Goal: Task Accomplishment & Management: Complete application form

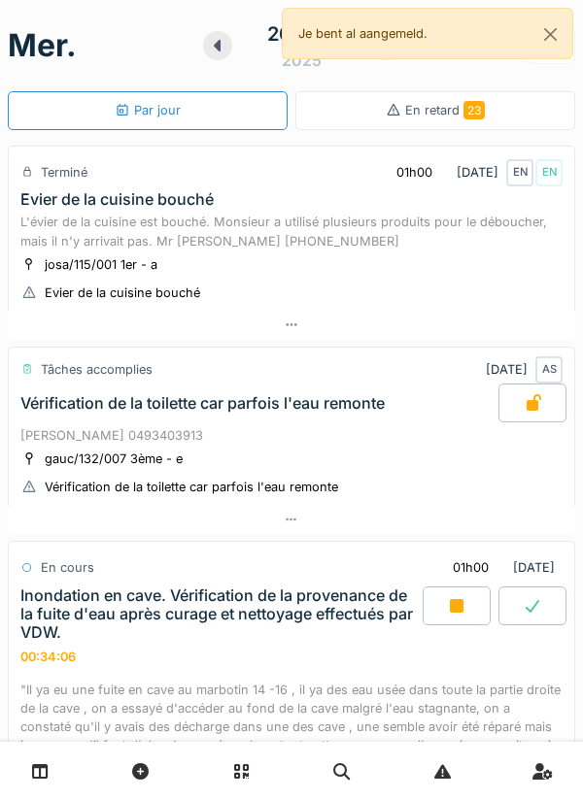
click at [440, 611] on div at bounding box center [457, 606] width 68 height 39
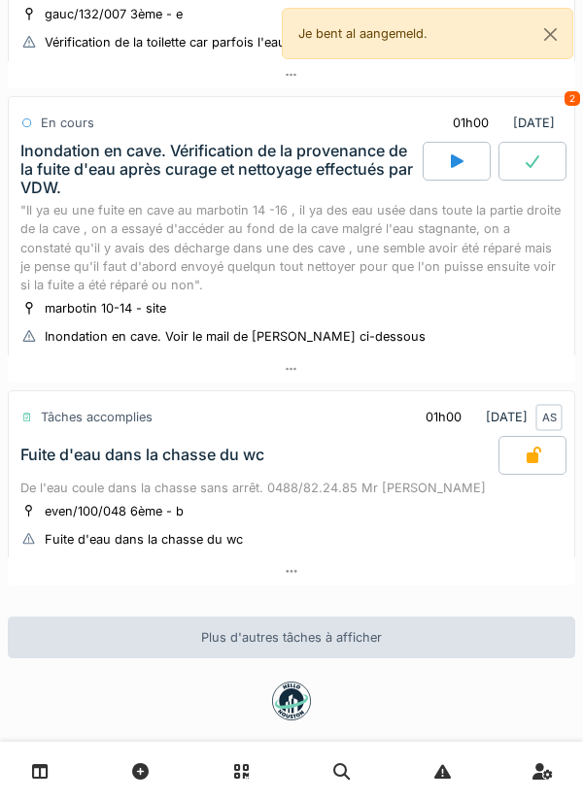
scroll to position [443, 0]
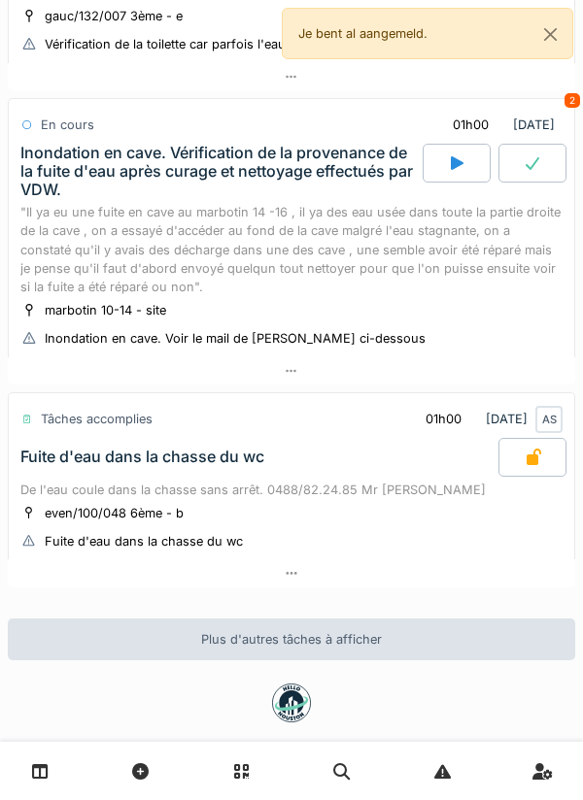
click at [424, 377] on div at bounding box center [291, 371] width 567 height 28
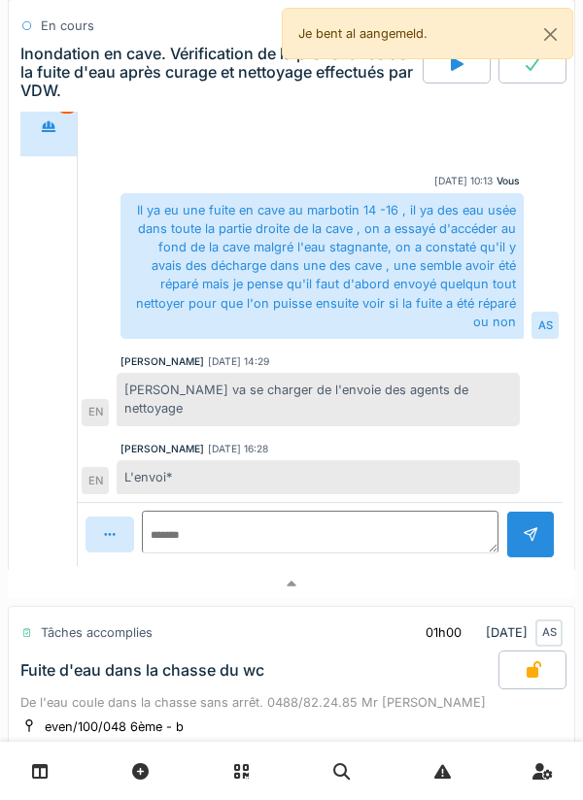
scroll to position [1002, 0]
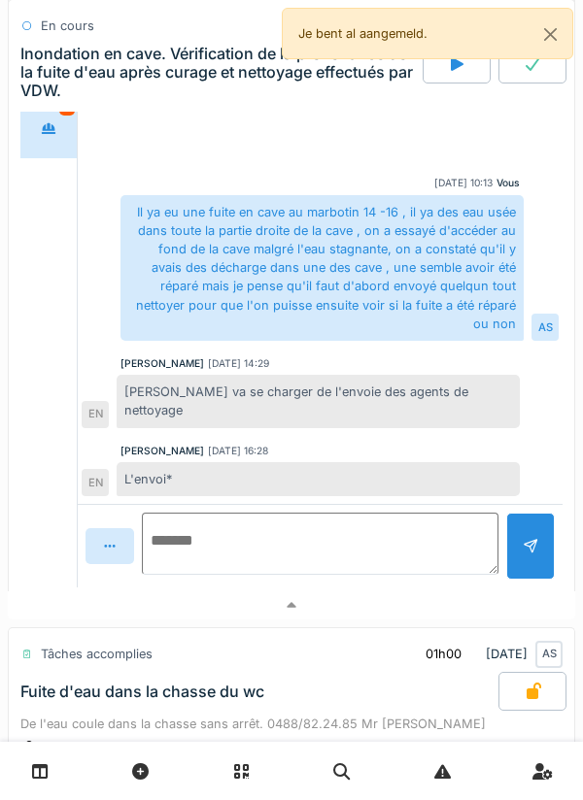
click at [356, 537] on textarea at bounding box center [320, 544] width 356 height 62
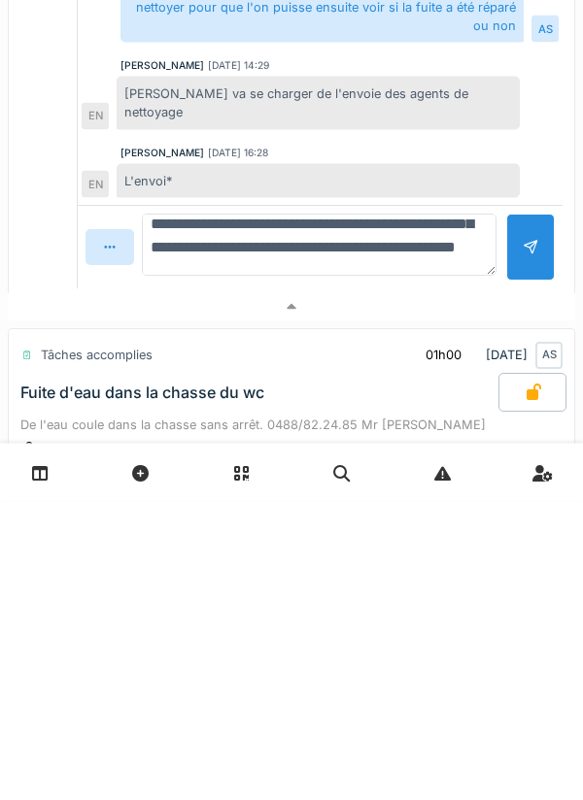
scroll to position [64, 0]
click at [190, 526] on textarea "**********" at bounding box center [319, 544] width 355 height 62
click at [470, 525] on textarea "**********" at bounding box center [319, 544] width 355 height 62
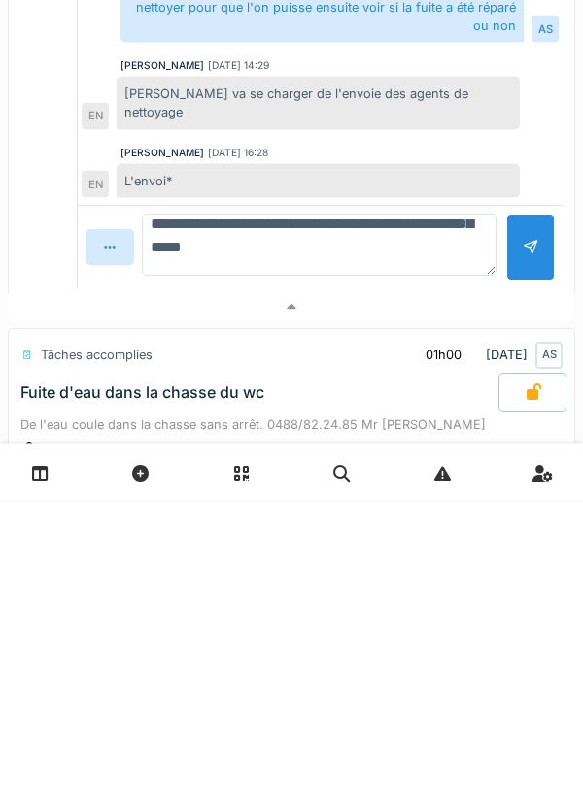
type textarea "**********"
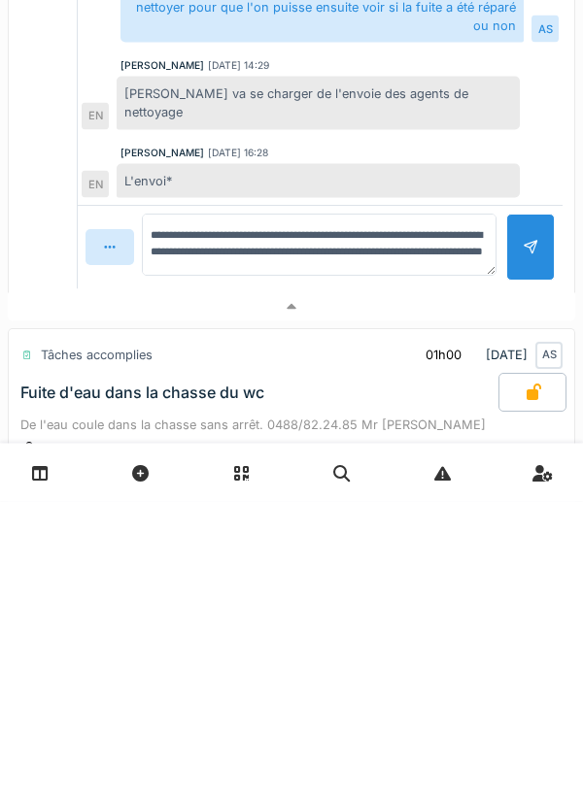
click at [535, 554] on div at bounding box center [530, 546] width 49 height 67
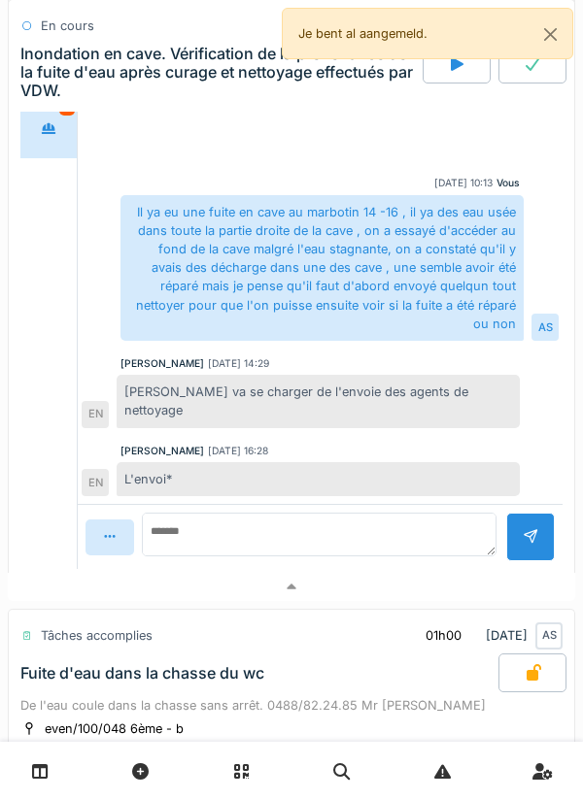
scroll to position [0, 0]
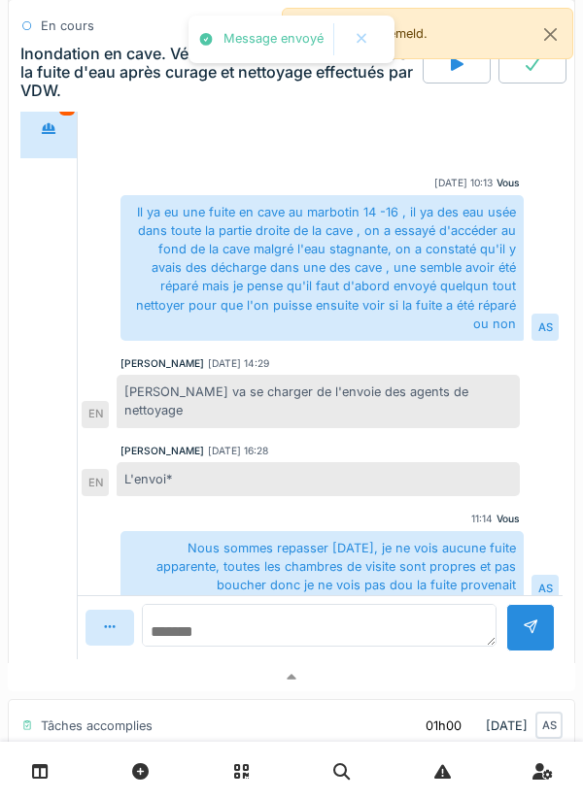
click at [403, 608] on textarea at bounding box center [319, 625] width 355 height 43
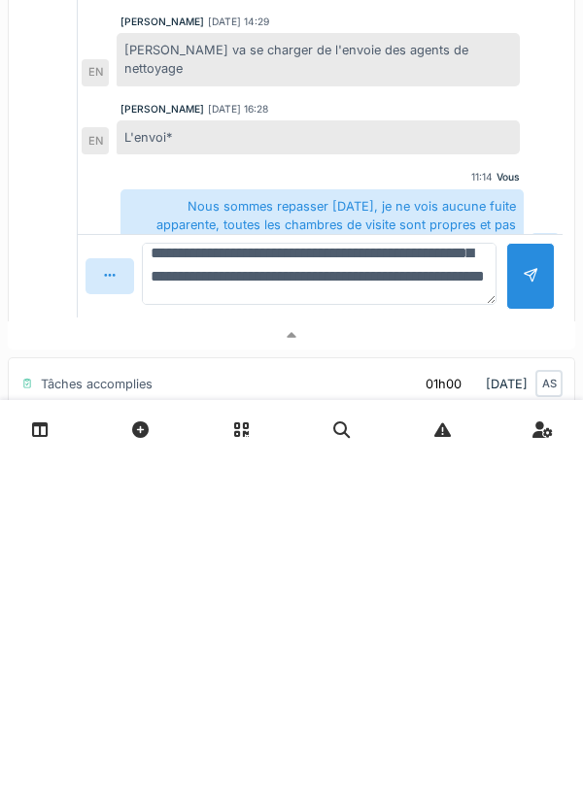
scroll to position [92, 0]
type textarea "**********"
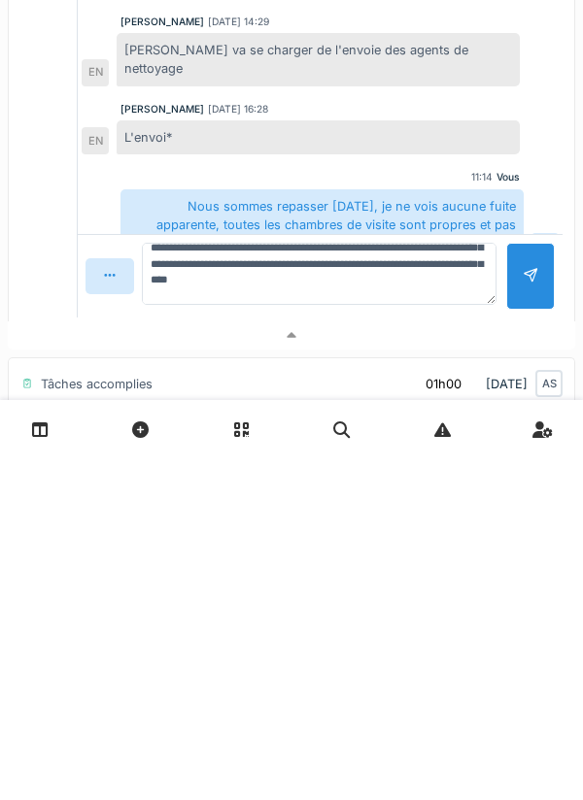
click at [531, 625] on div at bounding box center [531, 618] width 16 height 18
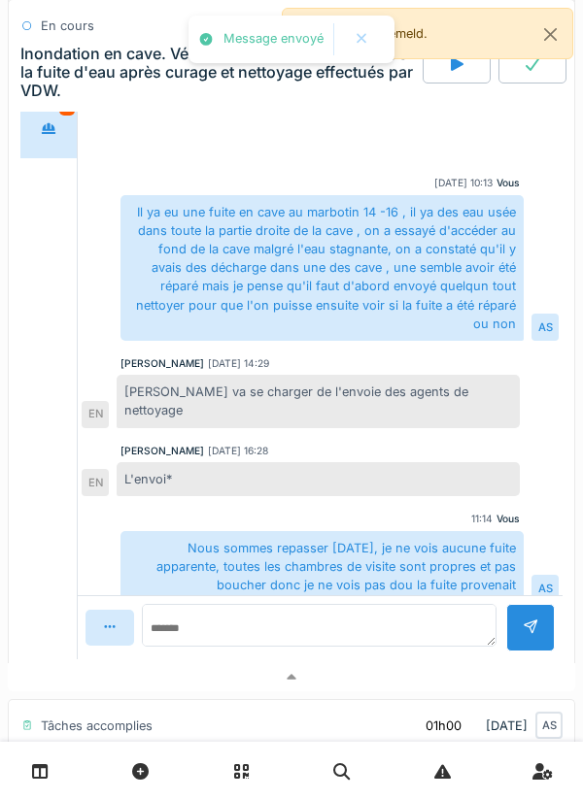
scroll to position [141, 0]
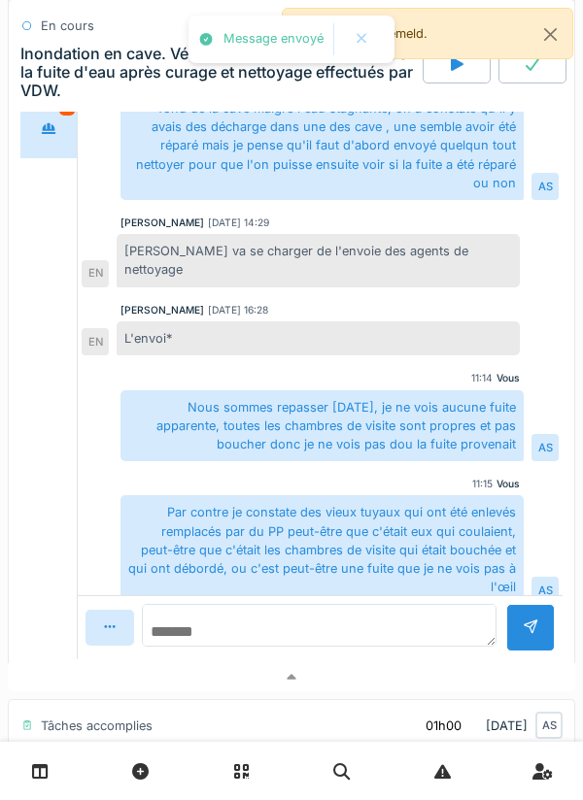
click at [386, 633] on textarea at bounding box center [319, 625] width 355 height 43
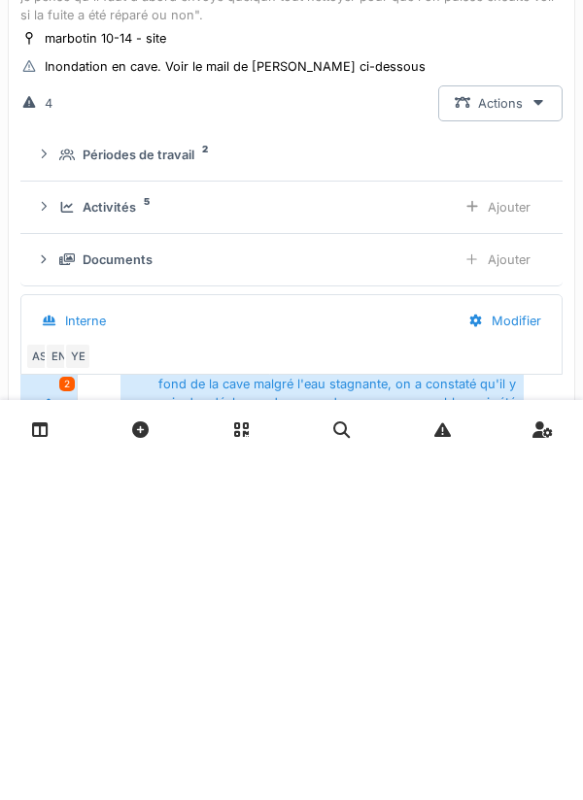
scroll to position [341, 0]
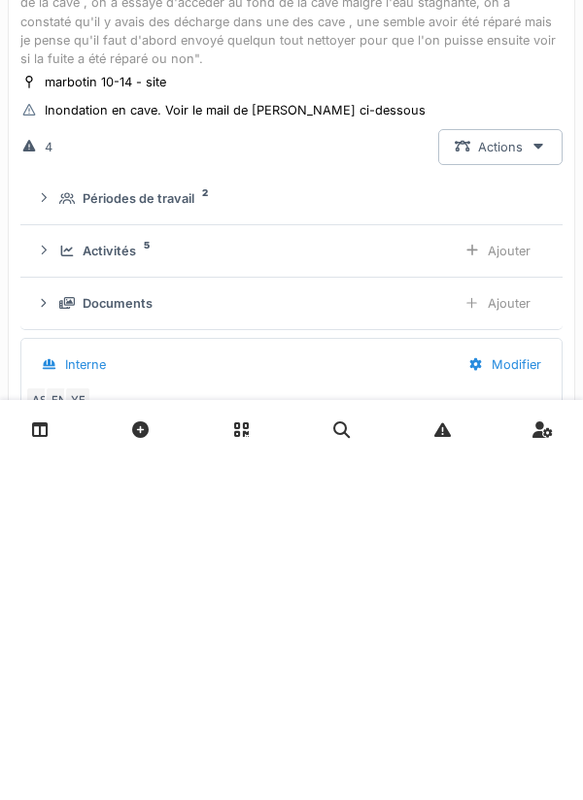
click at [519, 645] on div "Ajouter" at bounding box center [497, 645] width 99 height 36
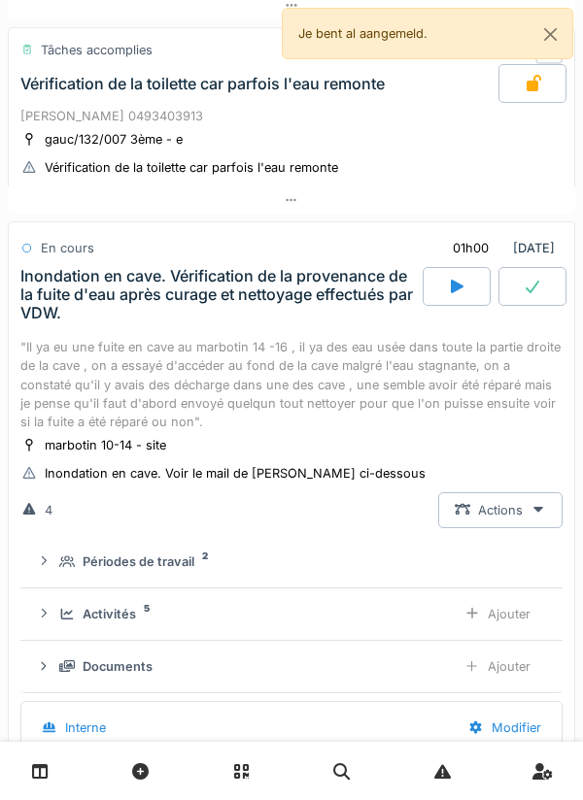
scroll to position [0, 0]
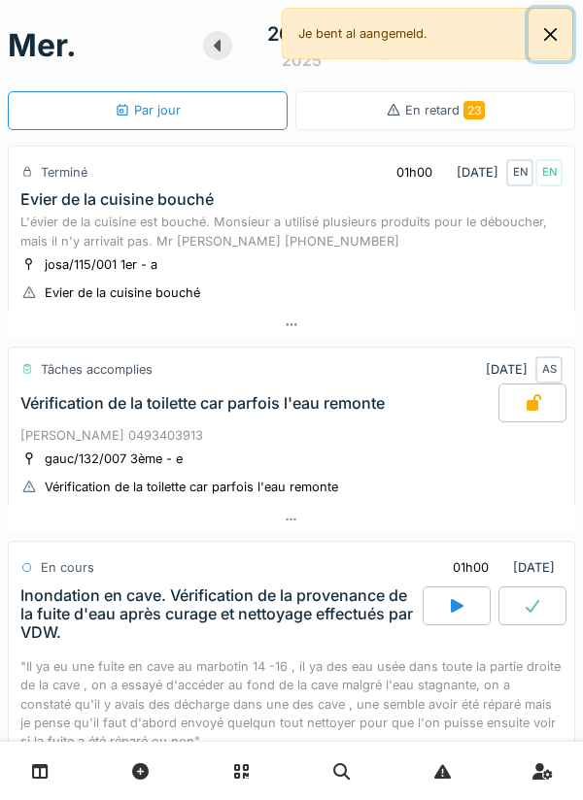
click at [564, 24] on button "Close" at bounding box center [550, 34] width 44 height 51
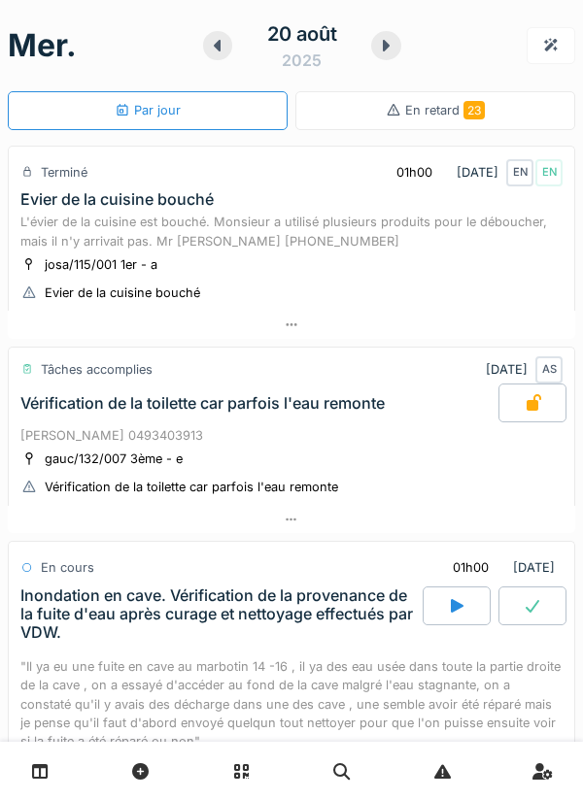
click at [399, 52] on div at bounding box center [386, 45] width 30 height 29
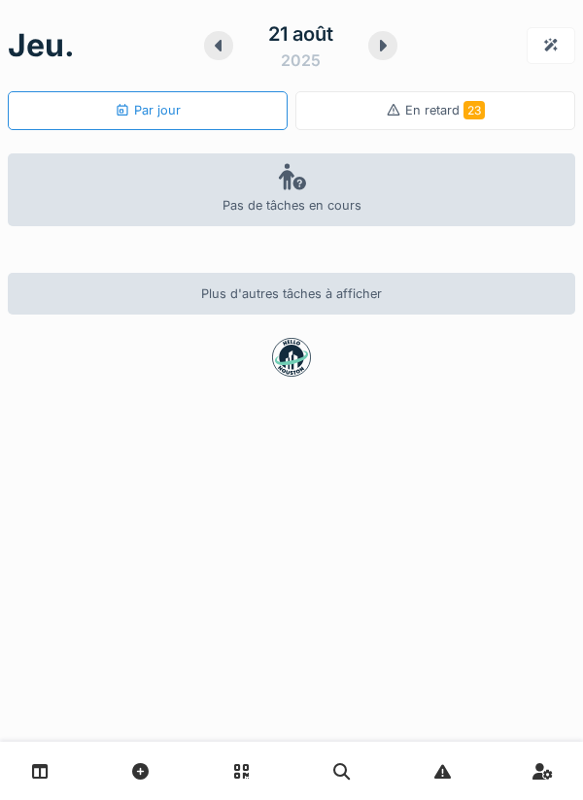
click at [382, 56] on div at bounding box center [382, 45] width 29 height 29
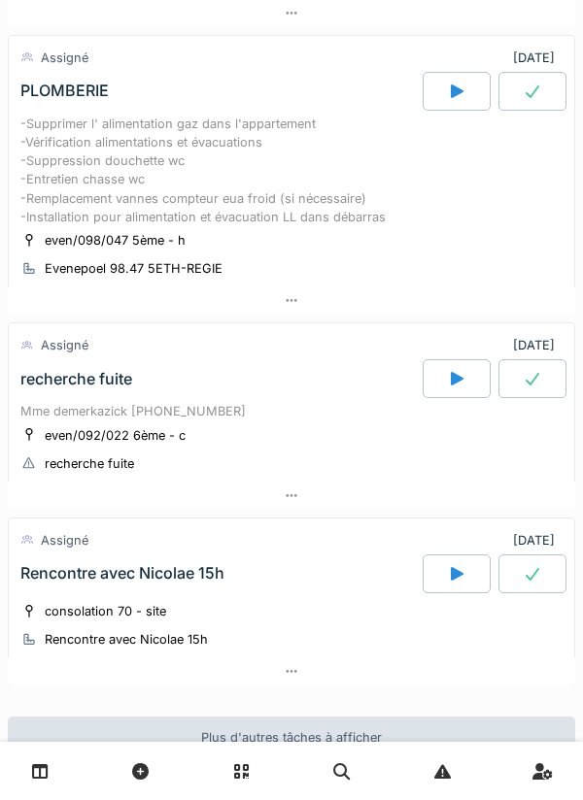
scroll to position [491, 0]
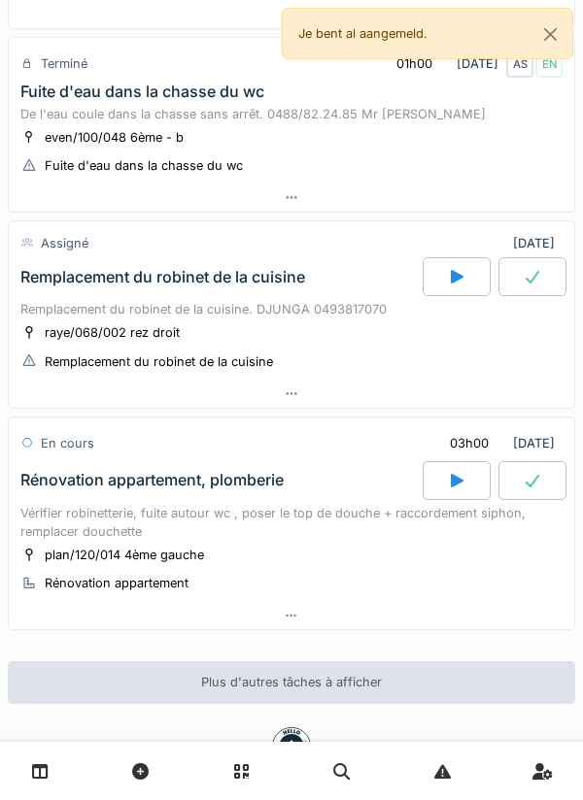
scroll to position [797, 0]
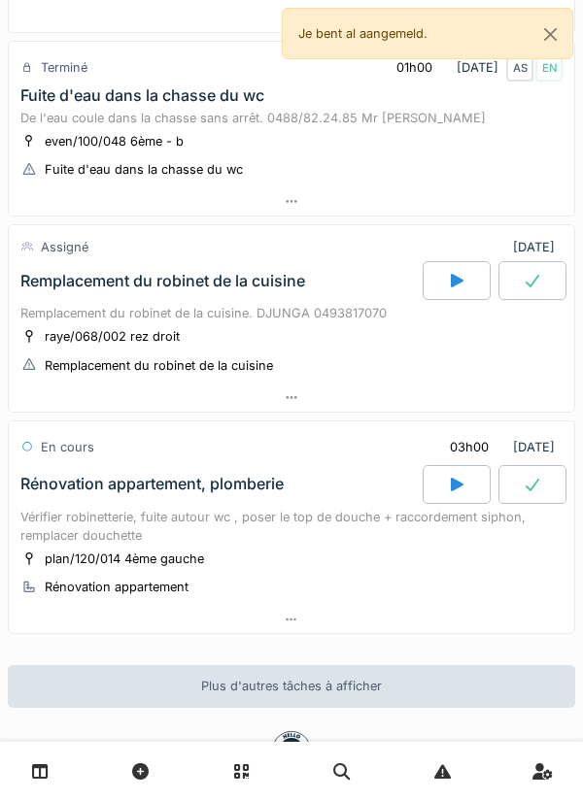
click at [462, 286] on icon at bounding box center [456, 281] width 19 height 16
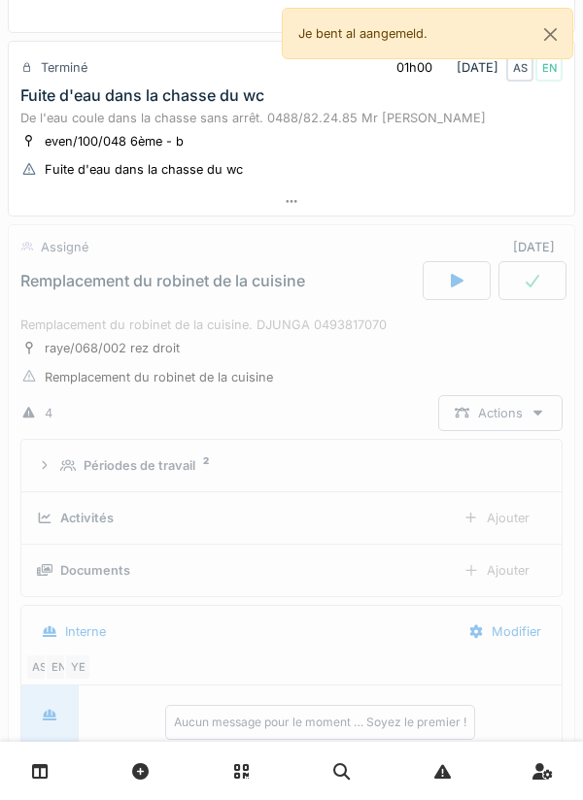
scroll to position [944, 0]
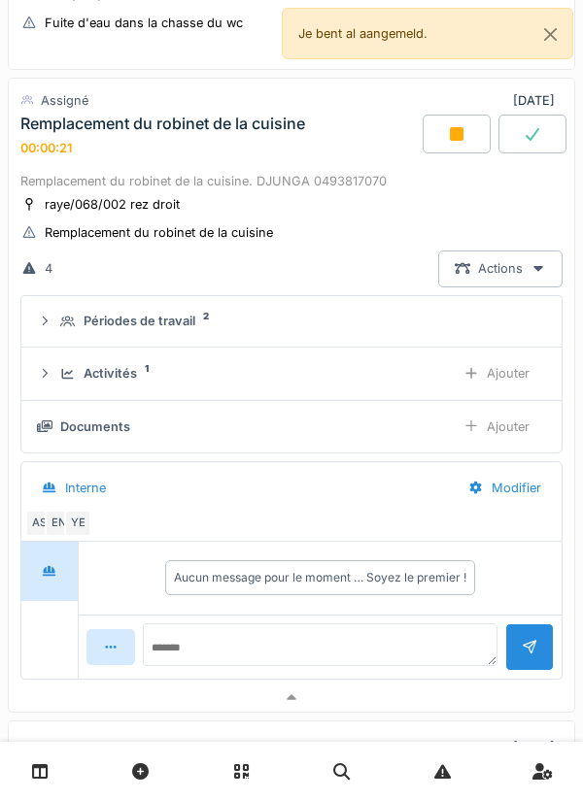
click at [483, 692] on div at bounding box center [291, 698] width 565 height 28
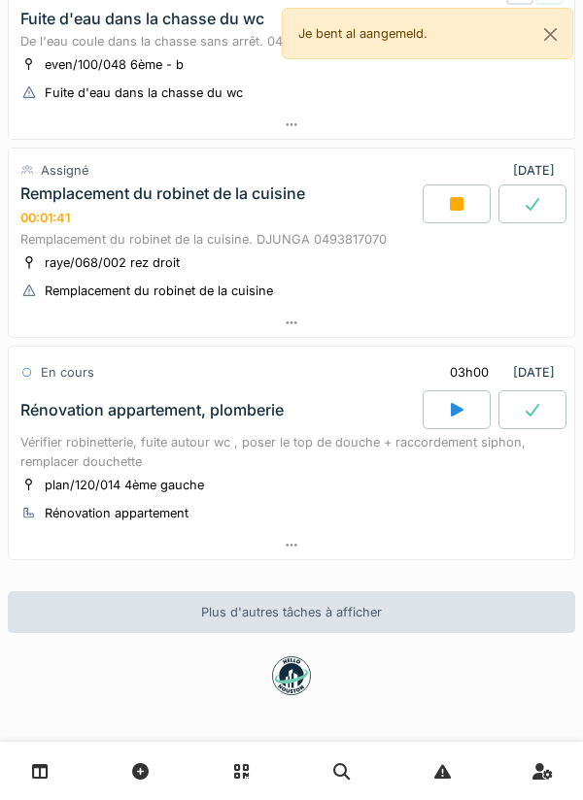
scroll to position [874, 0]
click at [481, 321] on div at bounding box center [291, 323] width 565 height 28
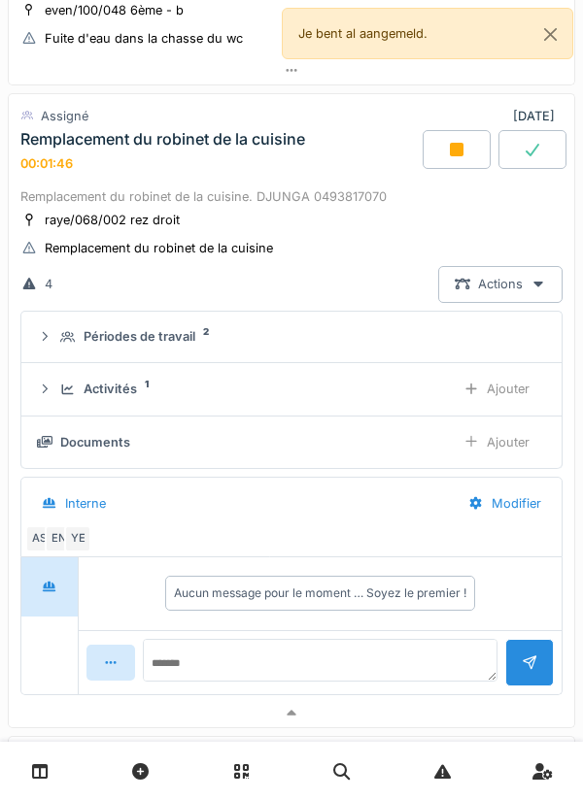
scroll to position [944, 0]
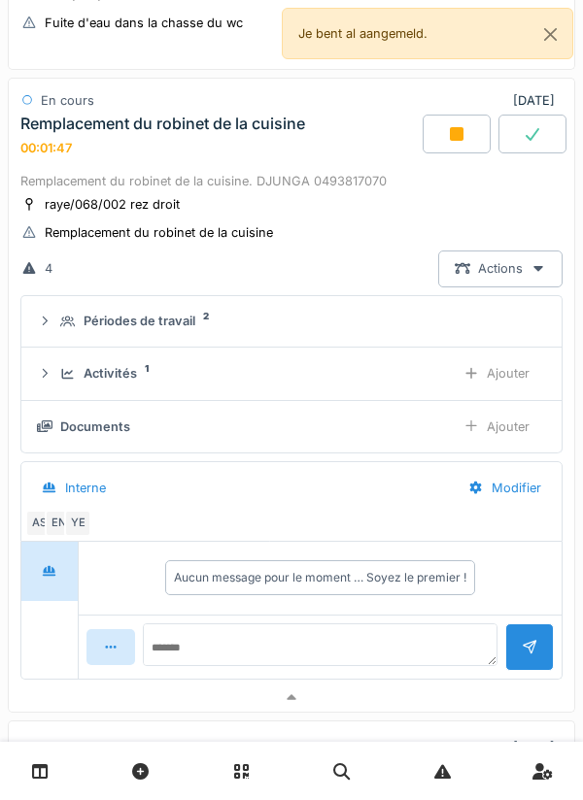
click at [466, 694] on div at bounding box center [291, 698] width 565 height 28
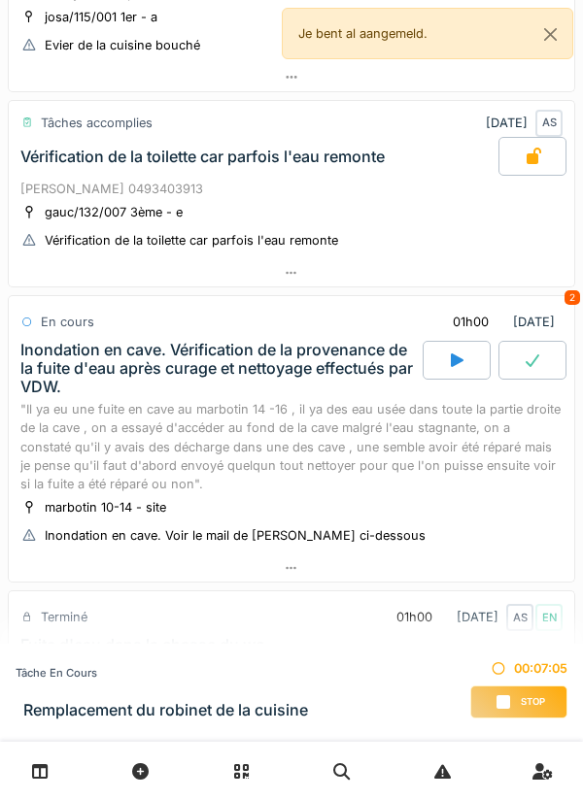
scroll to position [0, 0]
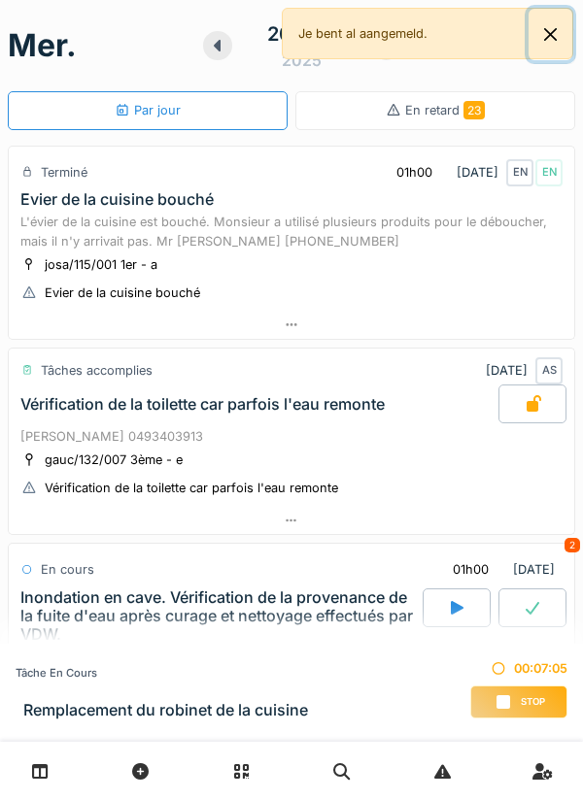
click at [566, 23] on button "Close" at bounding box center [550, 34] width 44 height 51
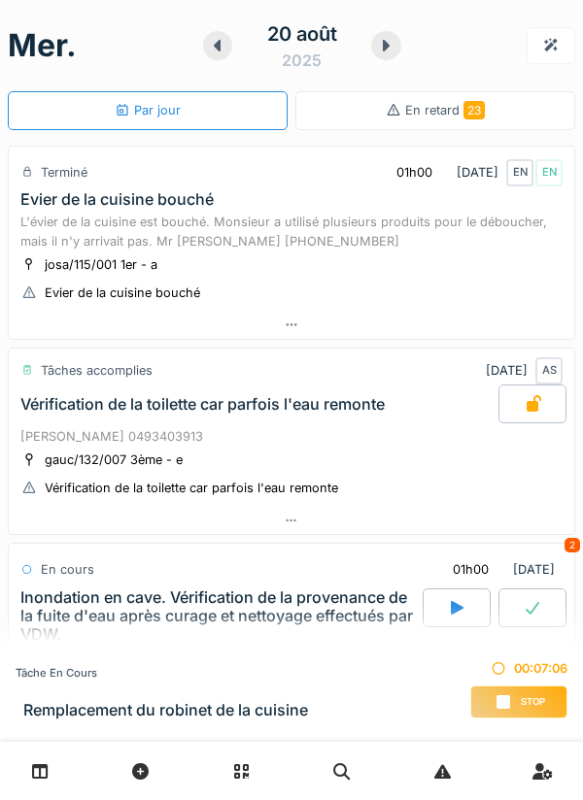
click at [394, 46] on icon at bounding box center [385, 46] width 19 height 16
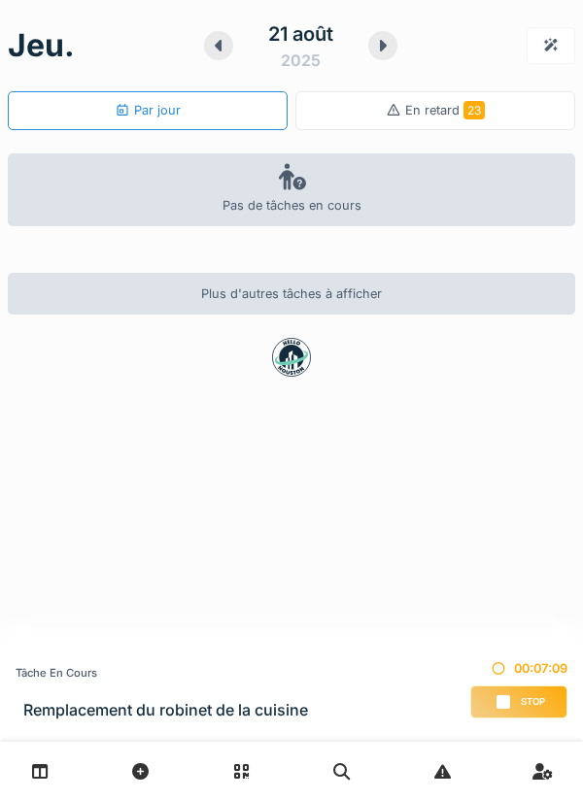
click at [395, 40] on div at bounding box center [382, 45] width 29 height 29
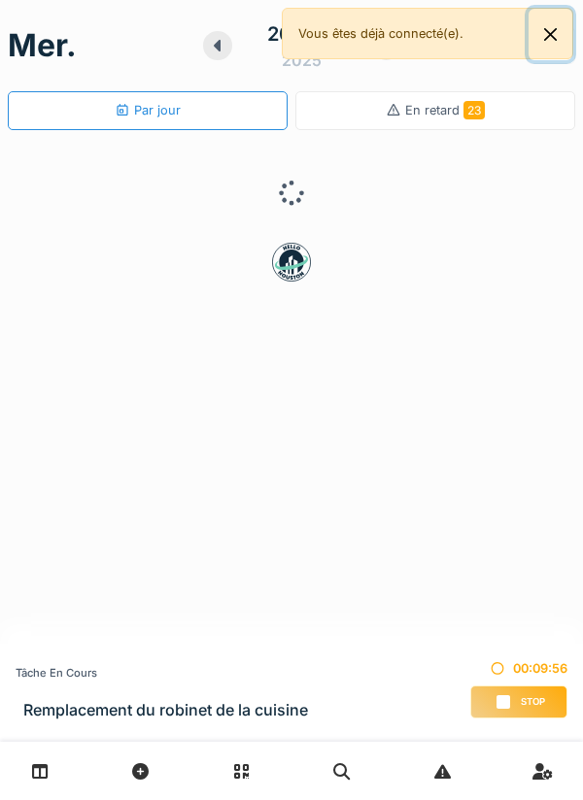
click at [559, 37] on button "Close" at bounding box center [550, 34] width 44 height 51
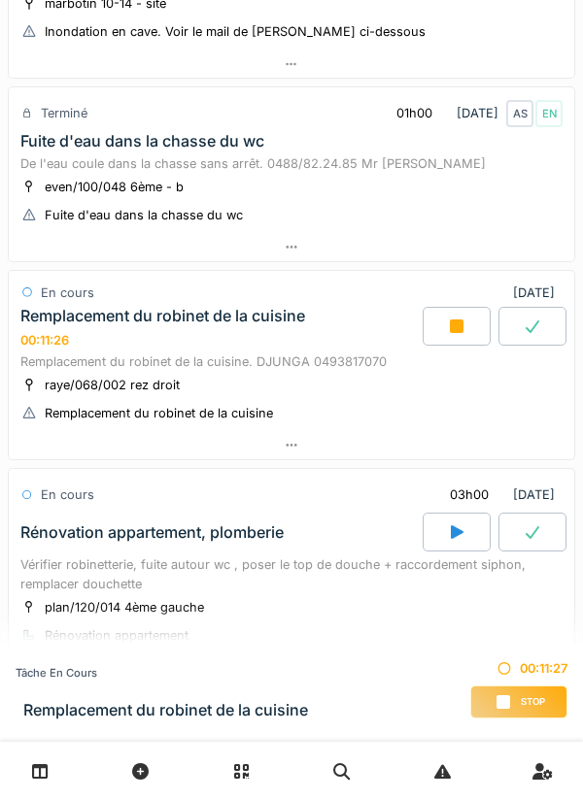
scroll to position [750, 0]
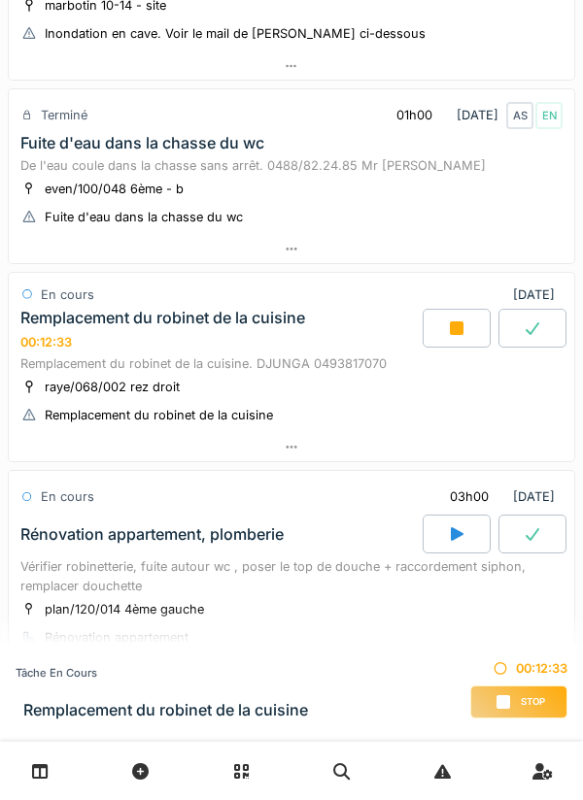
click at [464, 337] on div at bounding box center [457, 328] width 68 height 39
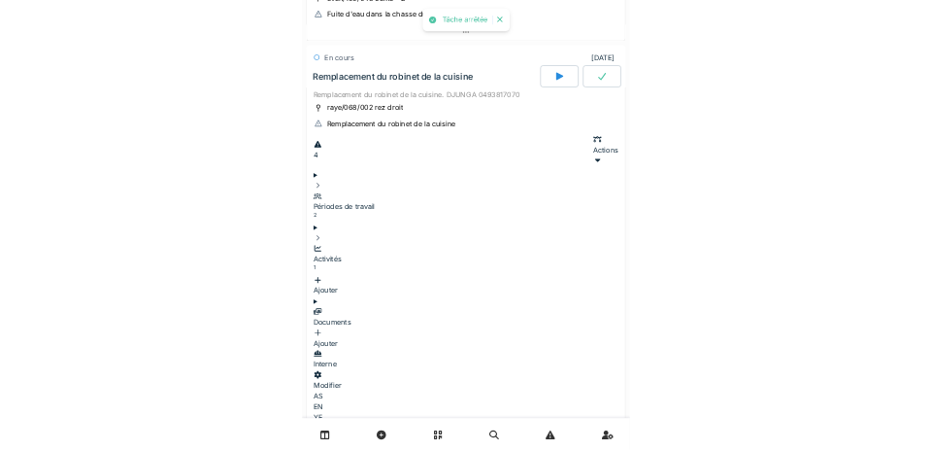
scroll to position [944, 0]
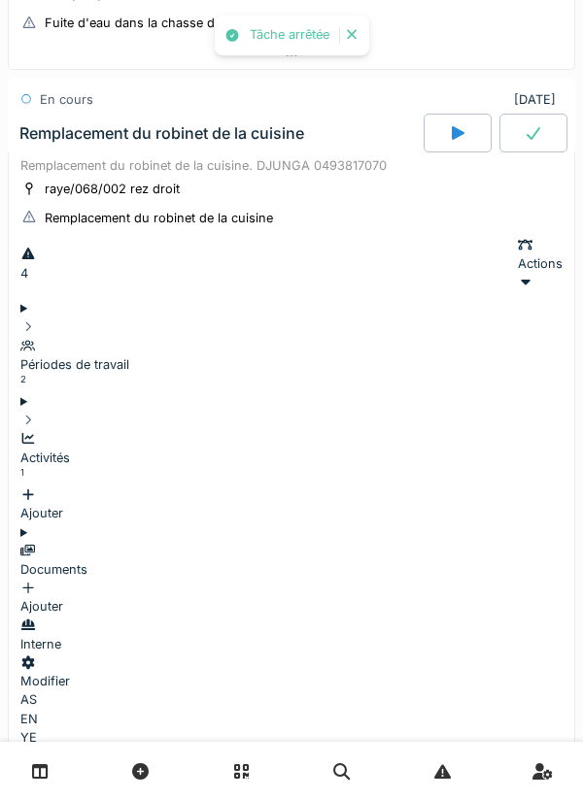
click at [509, 486] on div "Ajouter" at bounding box center [291, 504] width 542 height 37
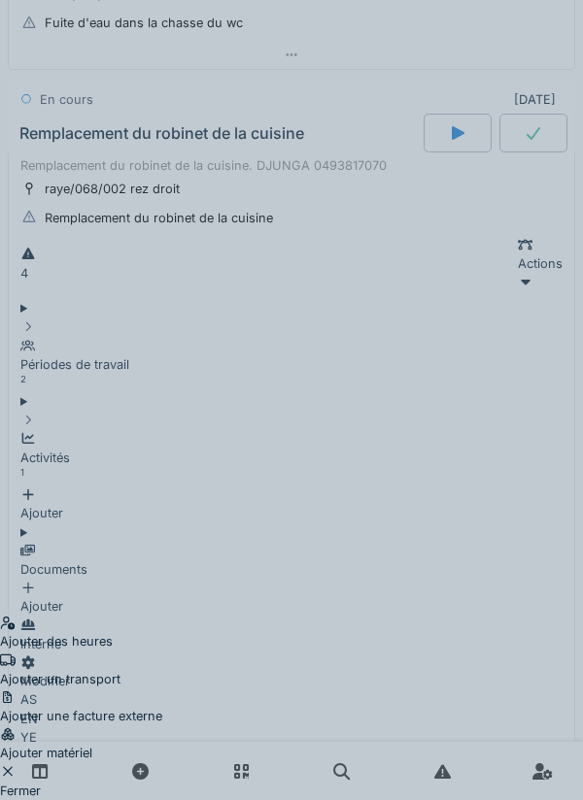
click at [162, 614] on div "Ajouter des heures" at bounding box center [81, 632] width 162 height 37
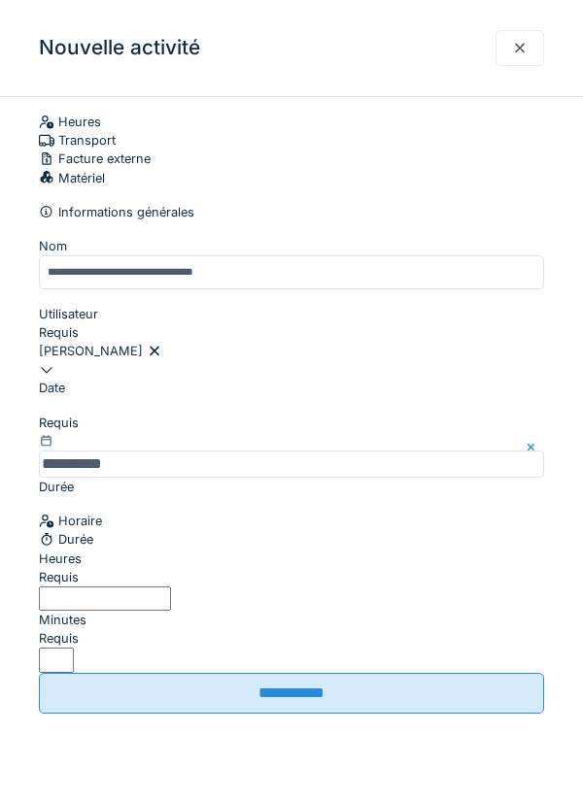
click at [171, 611] on input "Heures" at bounding box center [105, 599] width 132 height 24
click at [86, 619] on label "Minutes" at bounding box center [63, 620] width 48 height 18
click at [74, 648] on input "*" at bounding box center [56, 660] width 35 height 24
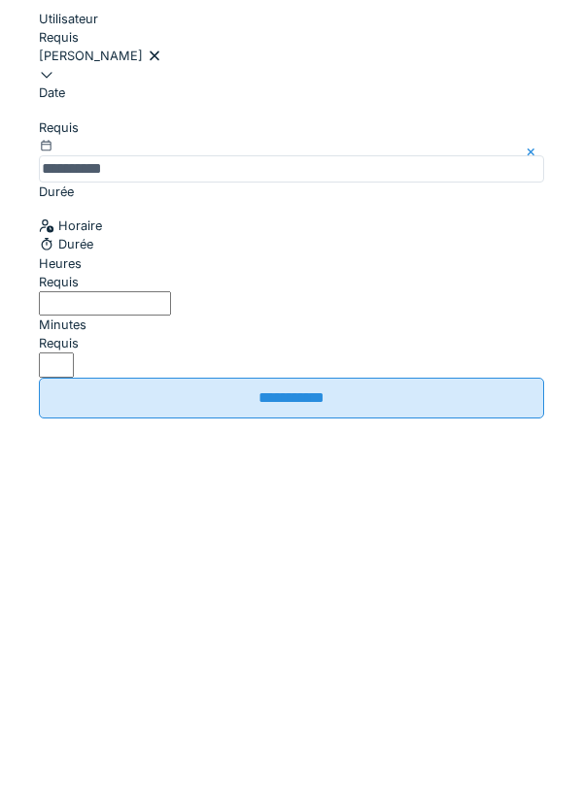
click at [171, 611] on input "Heures" at bounding box center [105, 599] width 132 height 24
type input "**"
click at [74, 648] on input "*" at bounding box center [56, 660] width 35 height 24
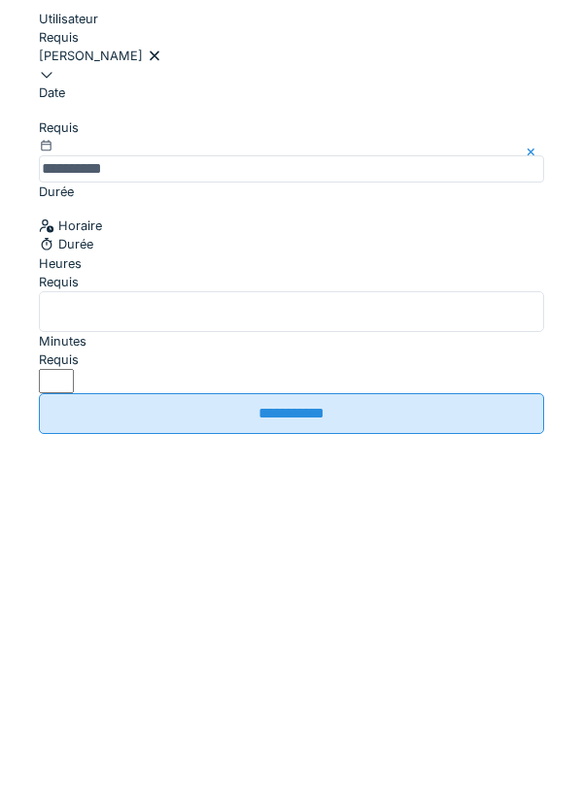
click at [99, 617] on input "**" at bounding box center [291, 607] width 505 height 41
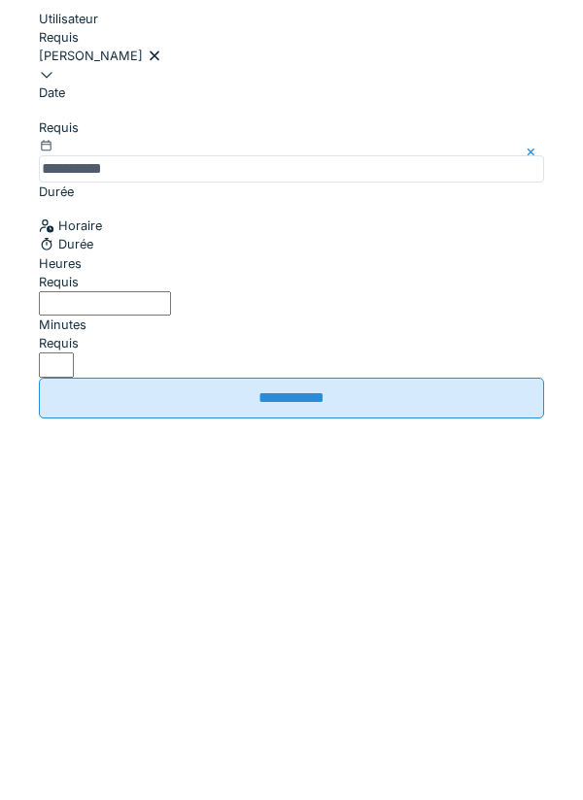
click at [74, 648] on input "Minutes" at bounding box center [56, 660] width 35 height 24
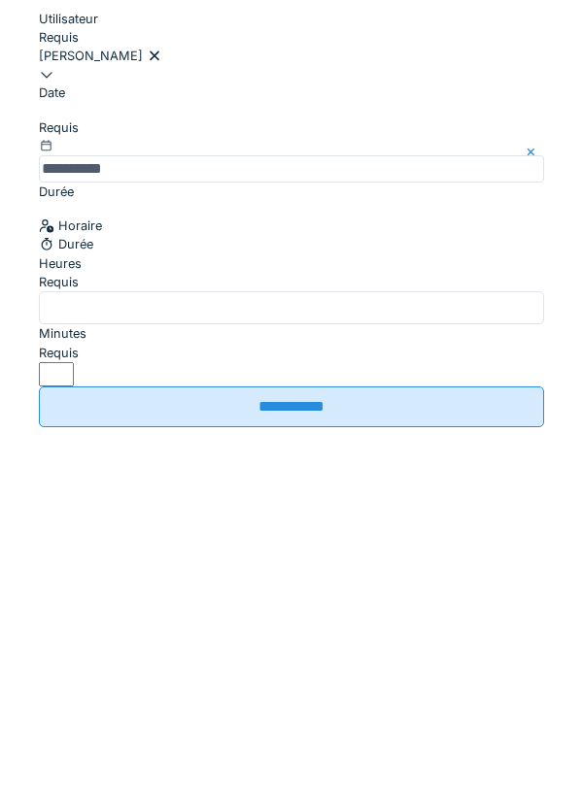
type input "**"
click at [392, 682] on input "**********" at bounding box center [291, 702] width 505 height 41
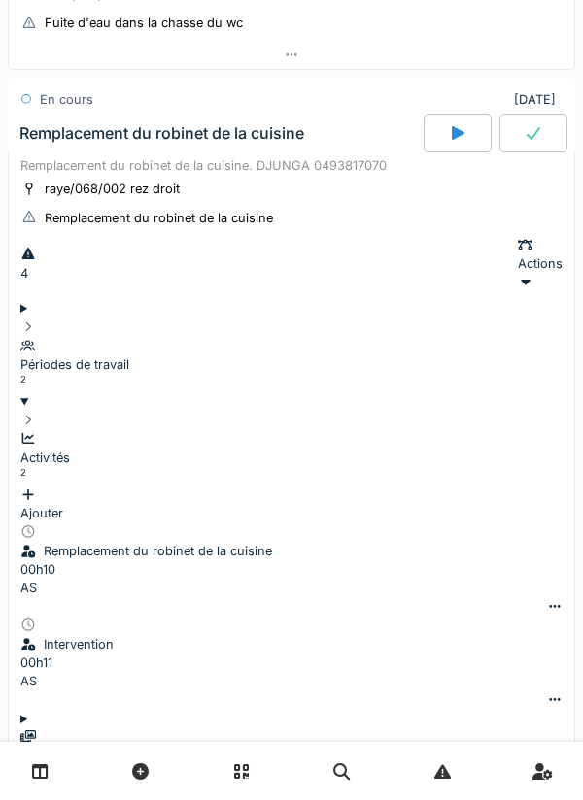
click at [512, 486] on div "Ajouter" at bounding box center [291, 504] width 542 height 37
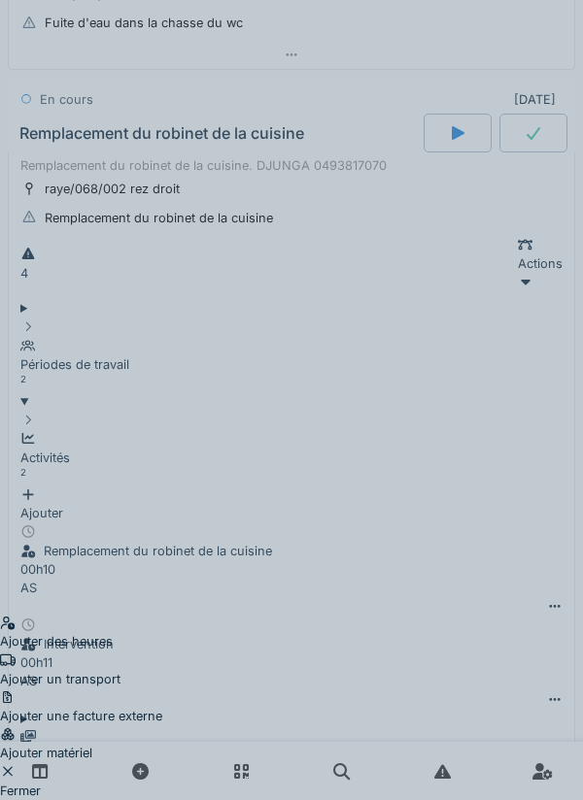
click at [162, 726] on div "Ajouter matériel" at bounding box center [81, 744] width 162 height 37
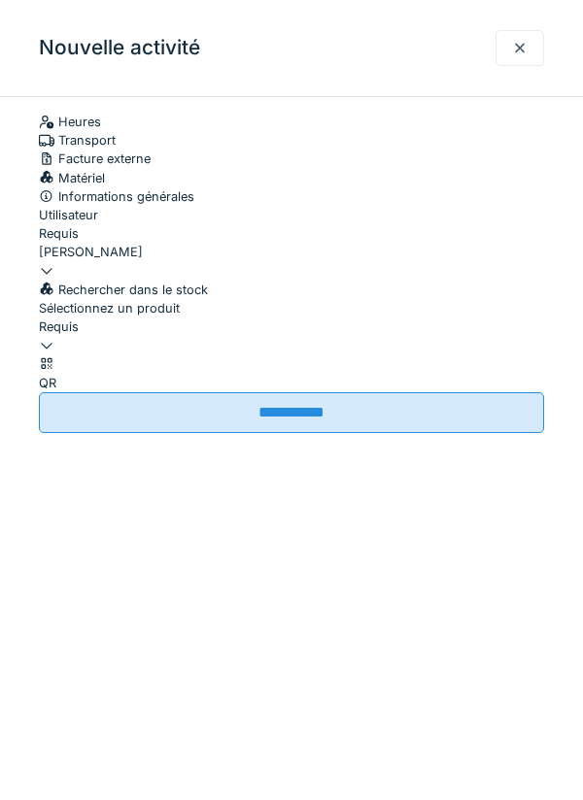
click at [516, 49] on div at bounding box center [520, 48] width 16 height 18
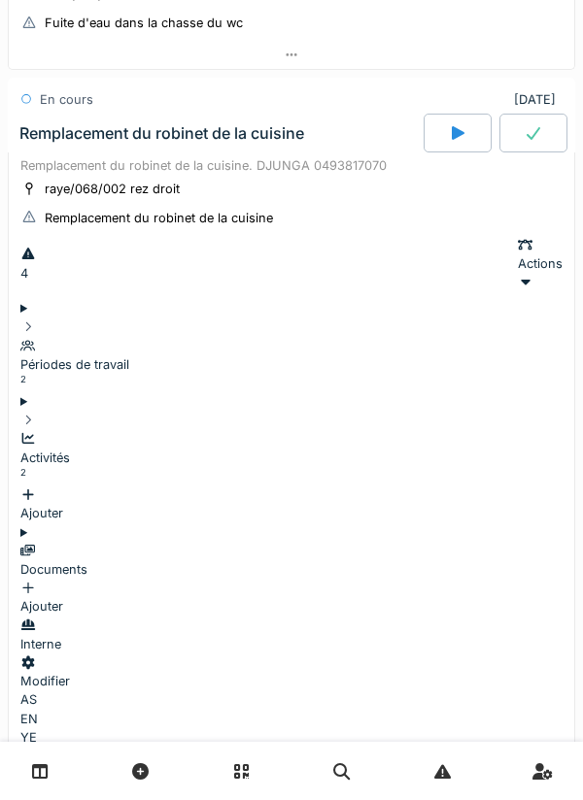
click at [413, 430] on div "Activités 2" at bounding box center [291, 458] width 542 height 56
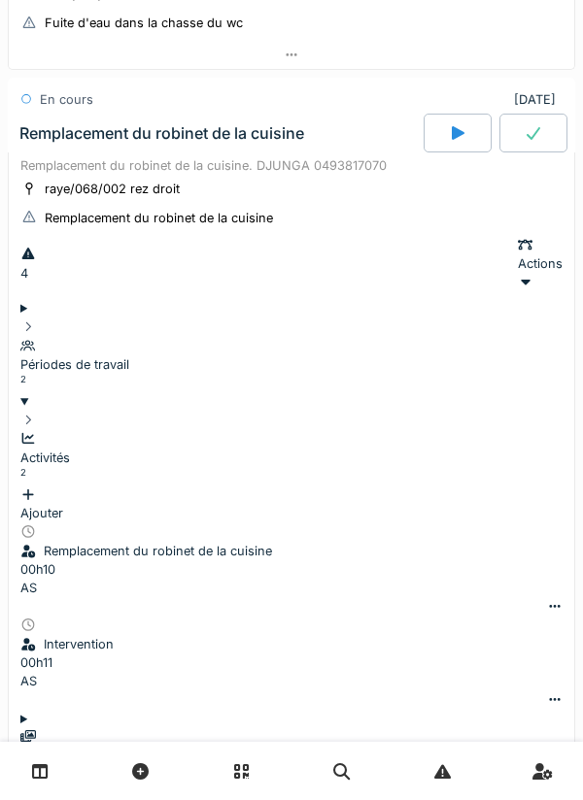
click at [547, 691] on div at bounding box center [555, 700] width 16 height 18
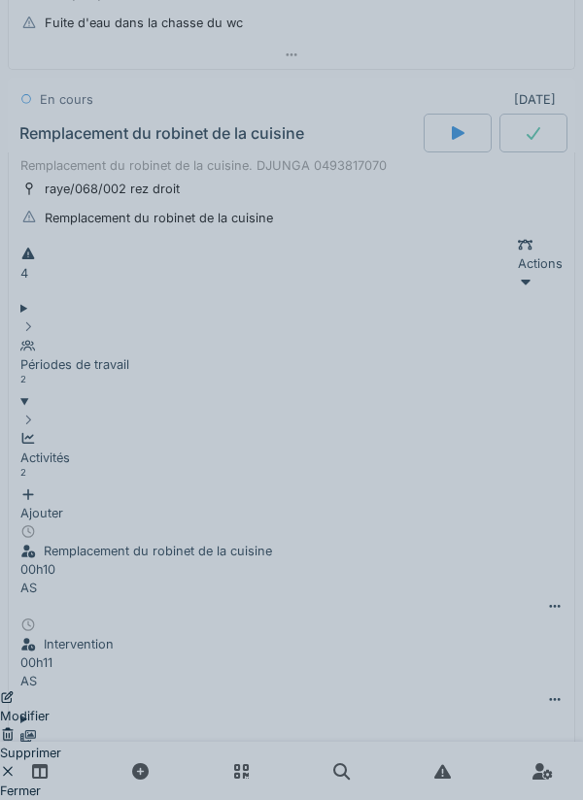
click at [61, 726] on div "Supprimer" at bounding box center [30, 744] width 61 height 37
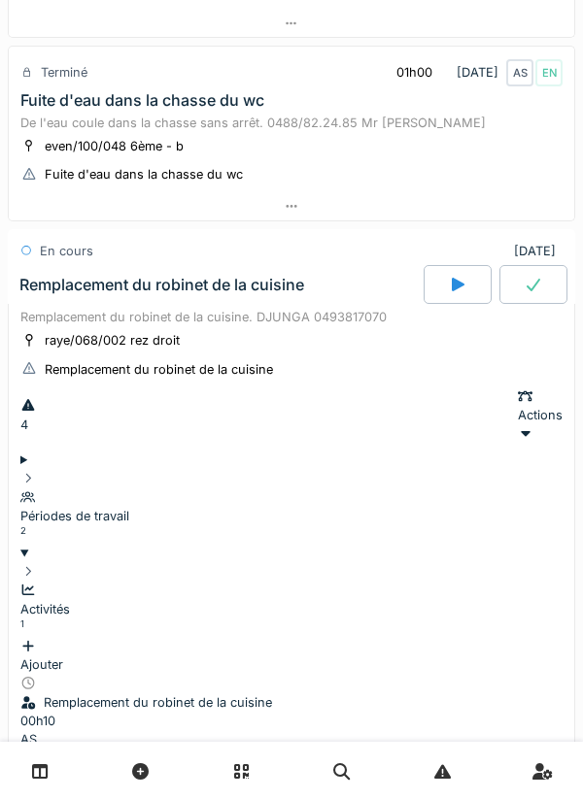
scroll to position [792, 0]
click at [547, 750] on div at bounding box center [555, 759] width 16 height 18
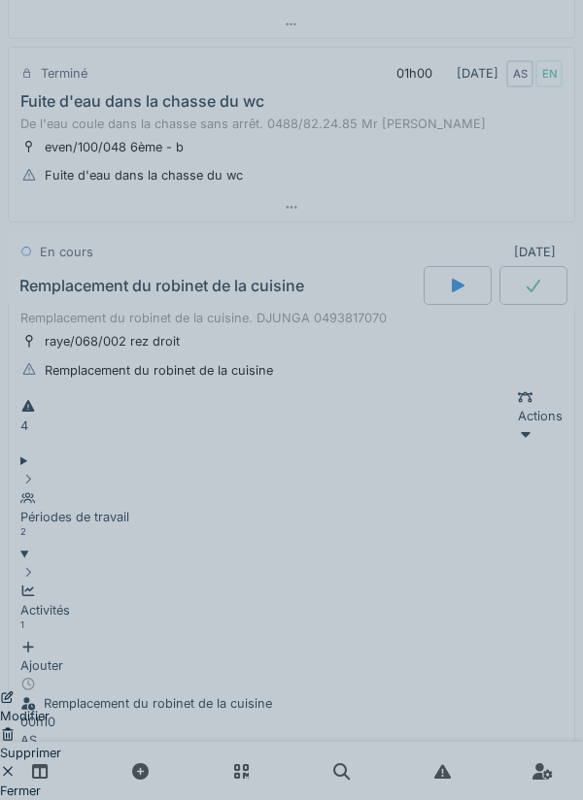
click at [61, 689] on div "Modifier" at bounding box center [30, 707] width 61 height 37
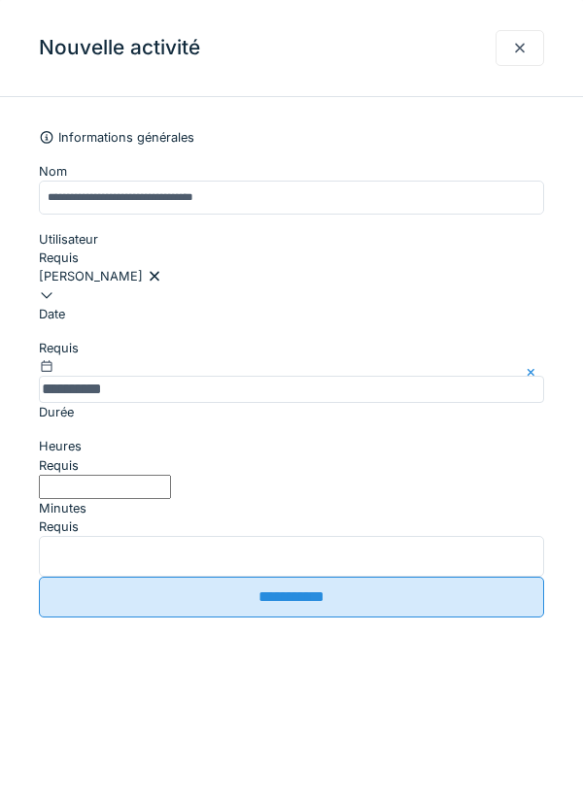
click at [455, 536] on input "**" at bounding box center [291, 556] width 505 height 41
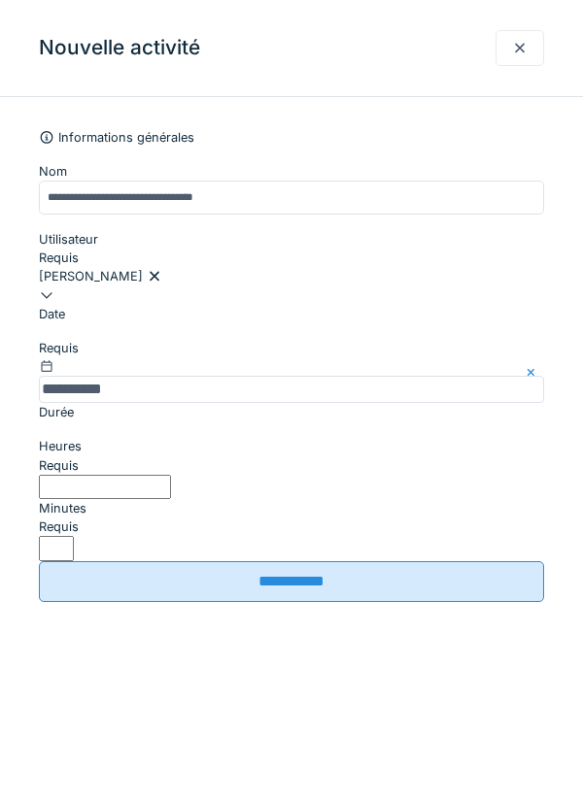
type input "*"
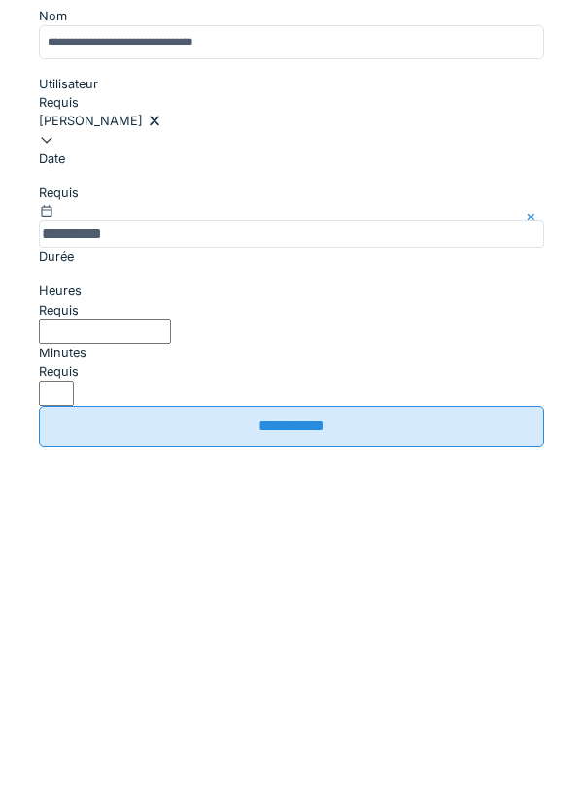
type input "**"
click at [426, 561] on input "**********" at bounding box center [291, 581] width 505 height 41
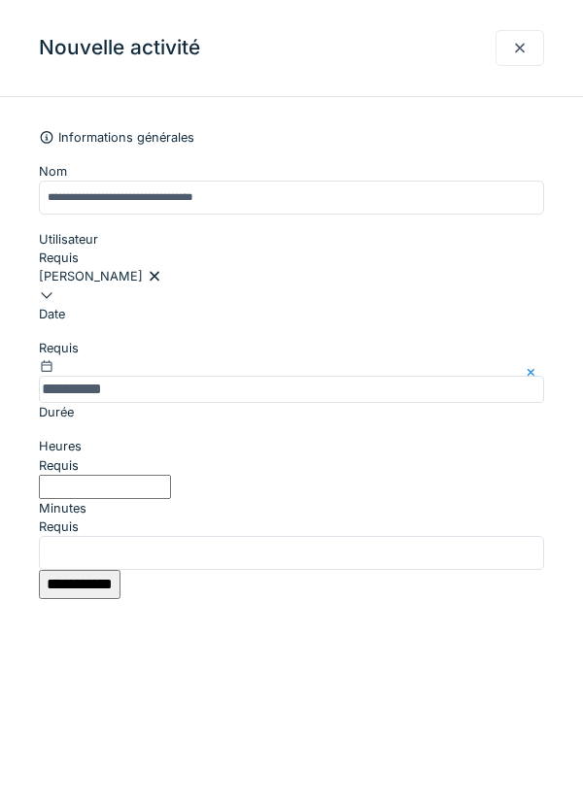
click at [88, 570] on input "**********" at bounding box center [80, 584] width 82 height 29
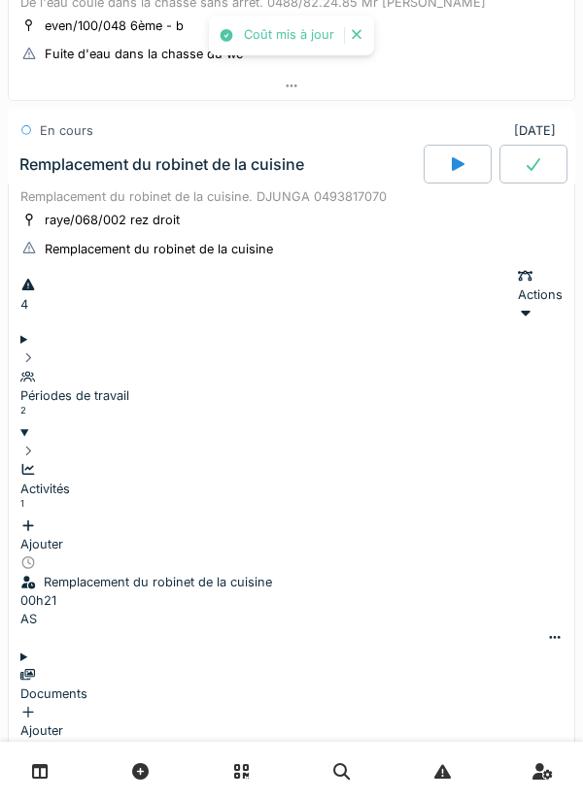
scroll to position [922, 0]
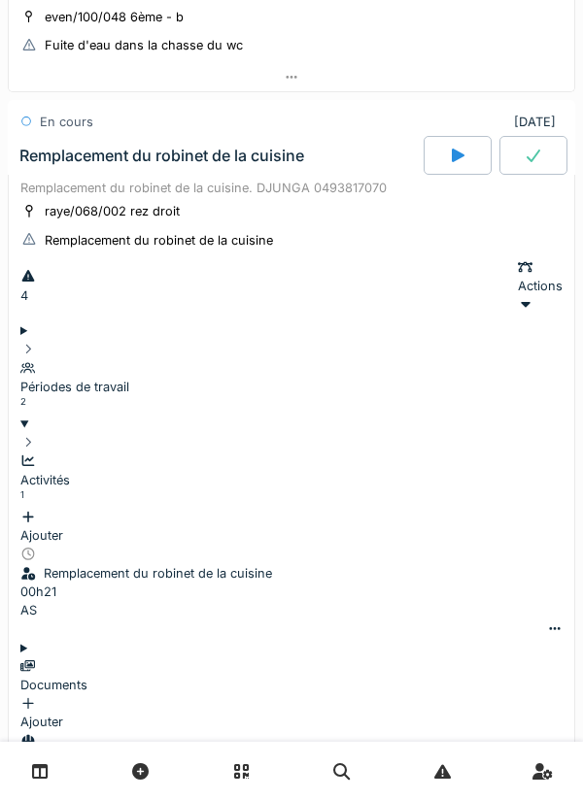
click at [547, 620] on div at bounding box center [555, 629] width 16 height 18
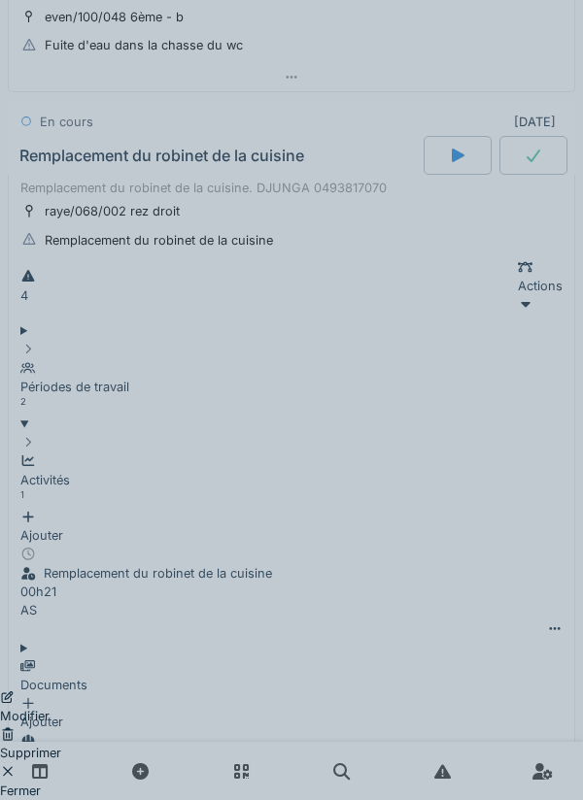
click at [470, 403] on div "Modifier Supprimer Fermer" at bounding box center [291, 400] width 583 height 800
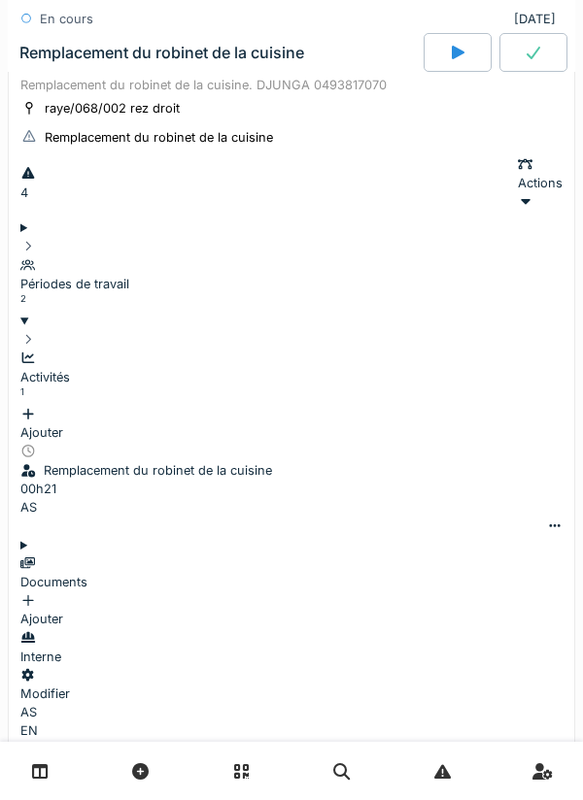
scroll to position [1032, 0]
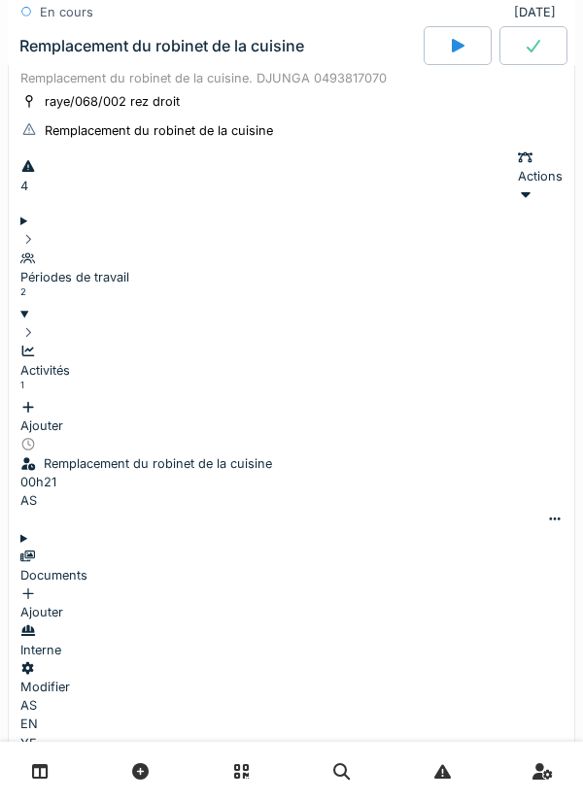
click at [482, 398] on div "Ajouter" at bounding box center [291, 416] width 542 height 37
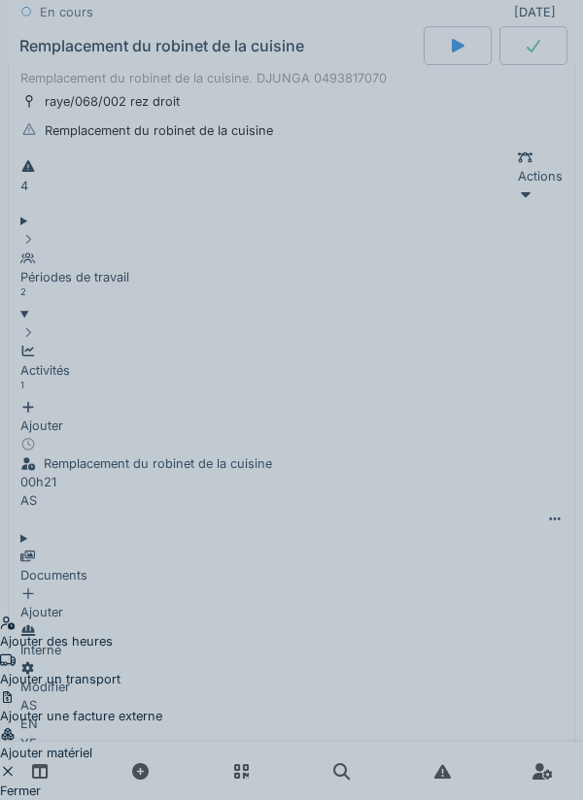
click at [162, 726] on div "Ajouter matériel" at bounding box center [81, 744] width 162 height 37
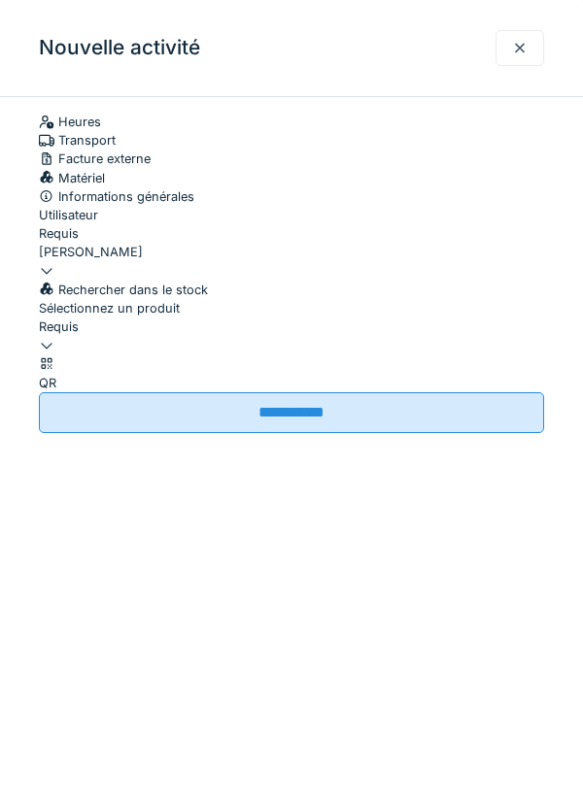
click at [427, 336] on div at bounding box center [291, 336] width 505 height 0
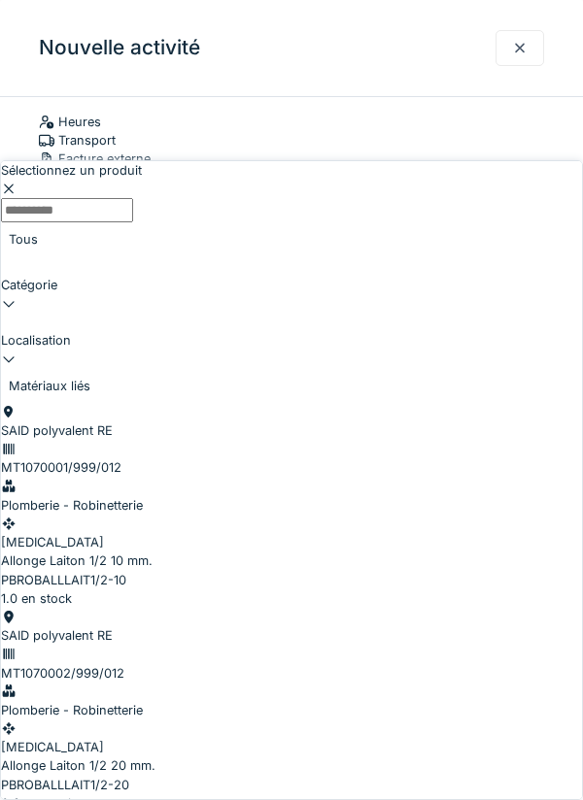
click at [133, 198] on input "Sélectionnez un produit" at bounding box center [67, 210] width 132 height 24
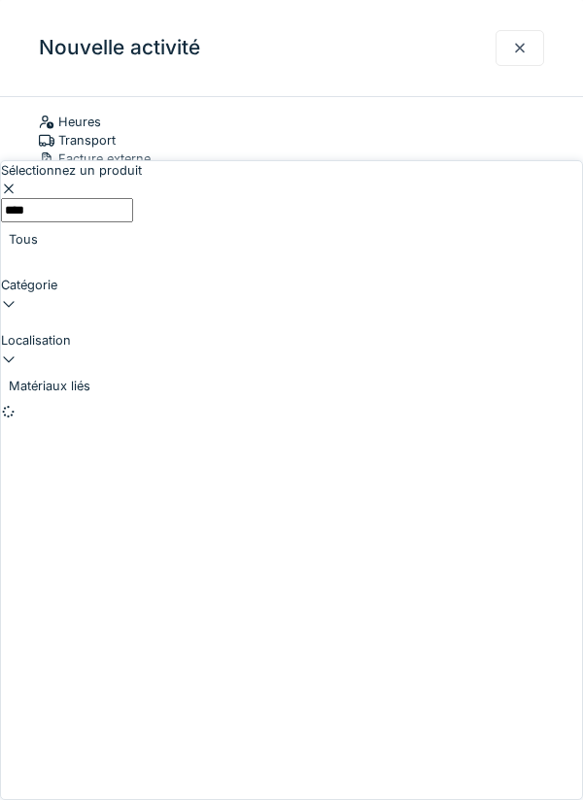
type input "********"
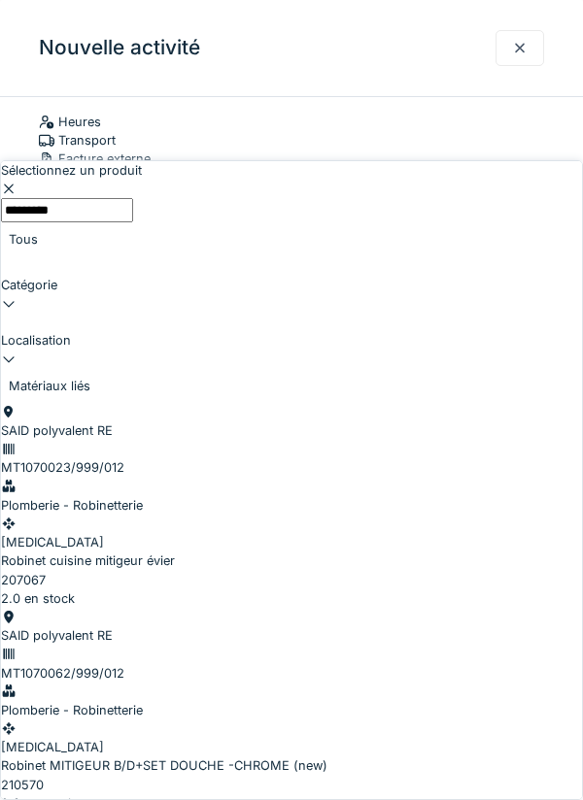
scroll to position [13, 0]
click at [515, 403] on div "SAID polyvalent RE MT1070023/999/012 Plomberie - Robinetterie PCE Robinet cuisi…" at bounding box center [291, 496] width 581 height 186
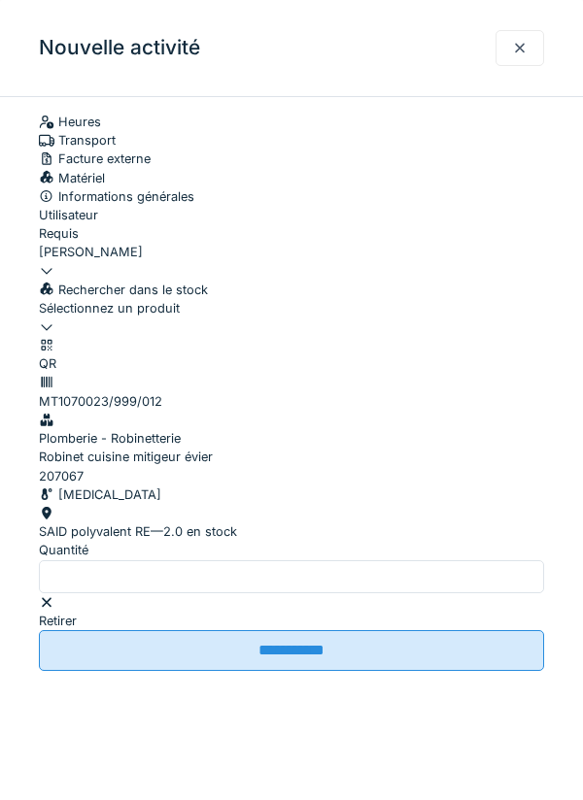
scroll to position [1, 0]
click at [350, 671] on input "**********" at bounding box center [291, 650] width 505 height 41
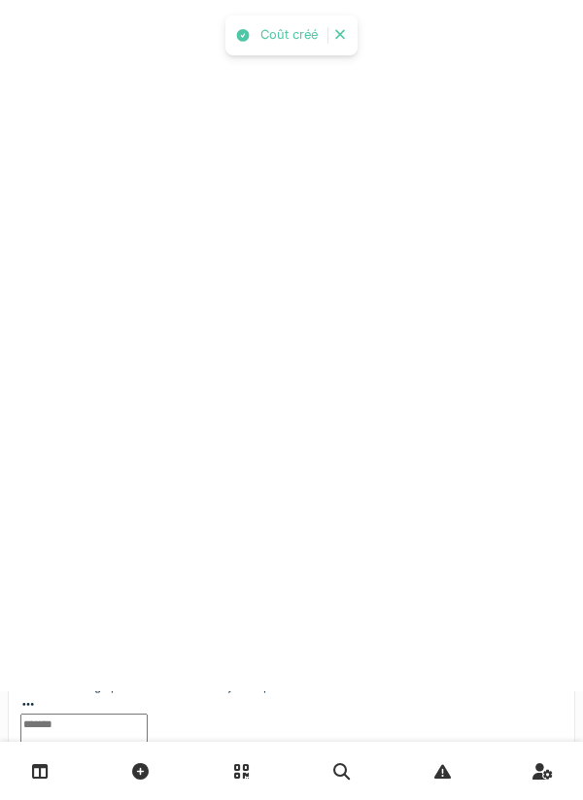
scroll to position [0, 0]
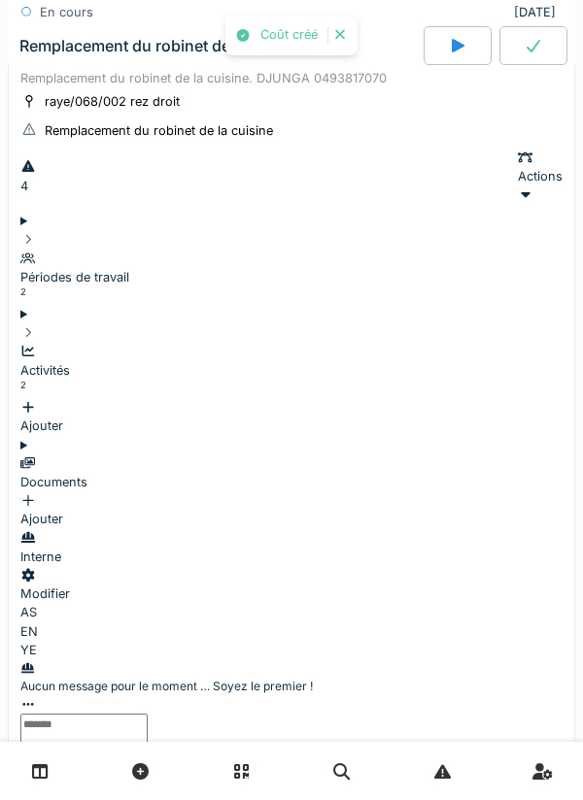
click at [407, 780] on div at bounding box center [291, 794] width 565 height 28
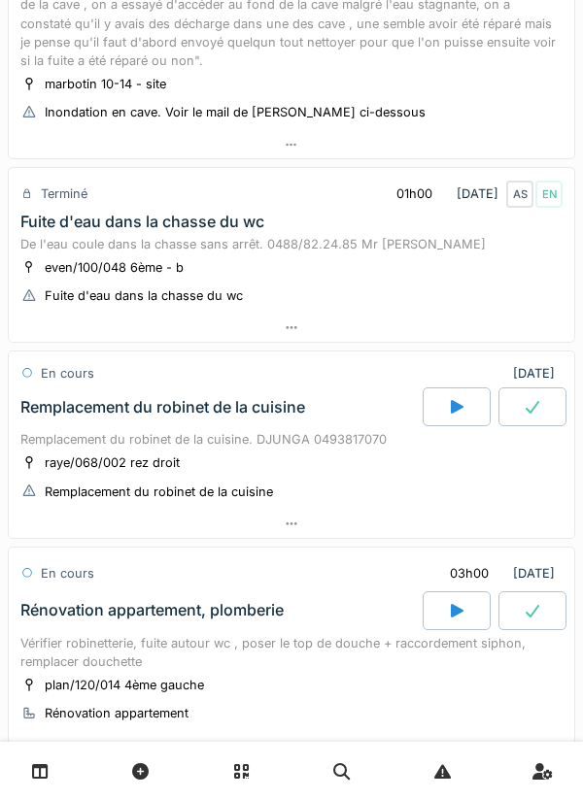
click at [486, 512] on div at bounding box center [291, 524] width 565 height 28
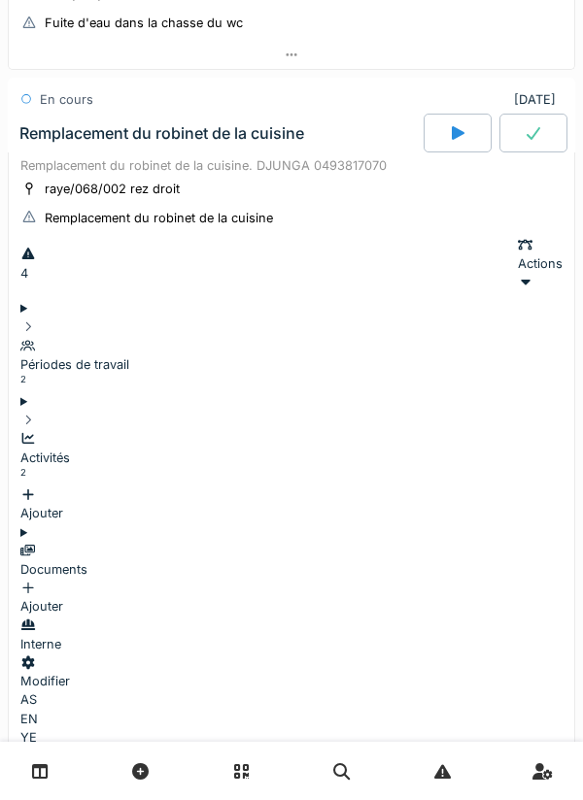
scroll to position [6, 0]
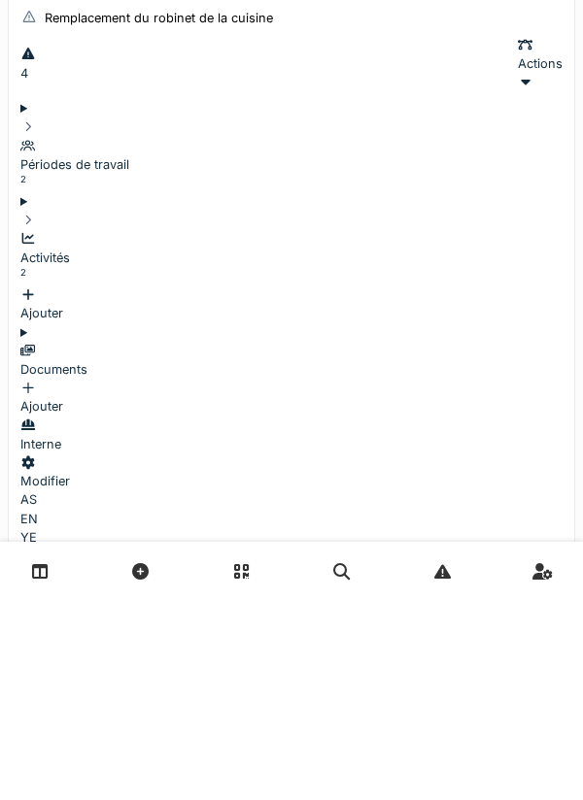
type textarea "*"
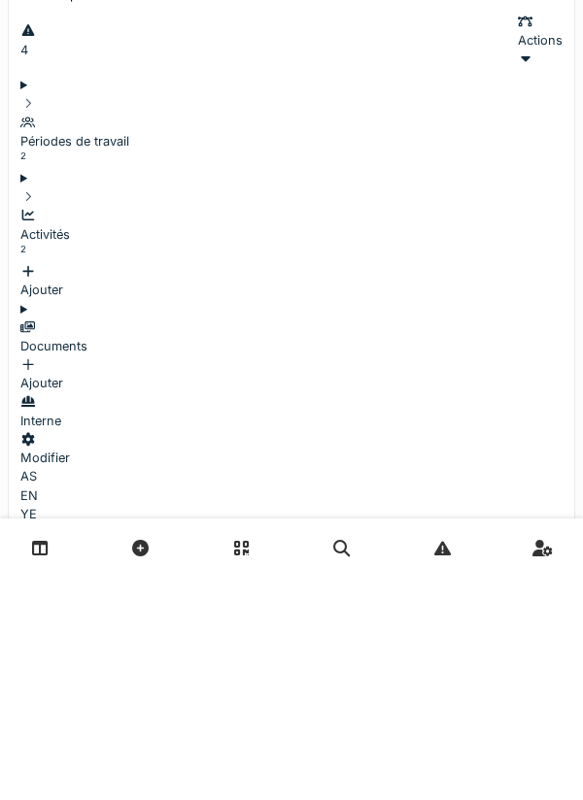
type textarea "**********"
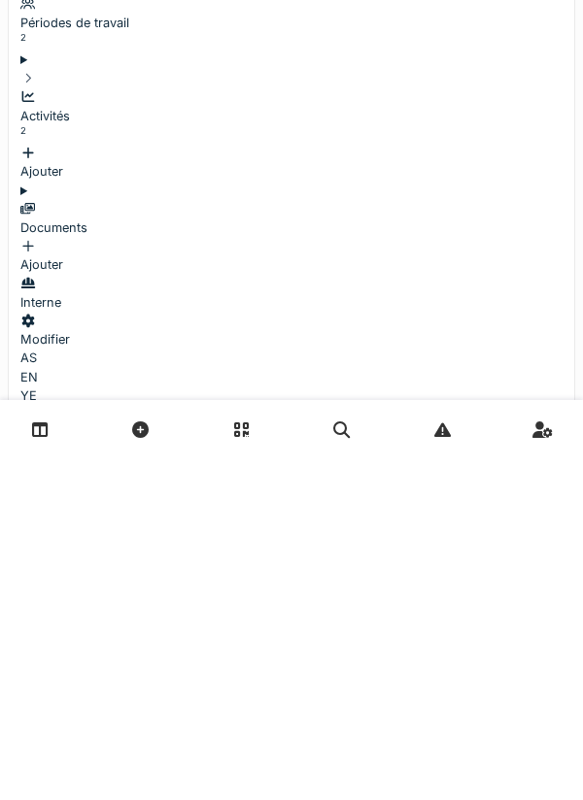
type textarea "**********"
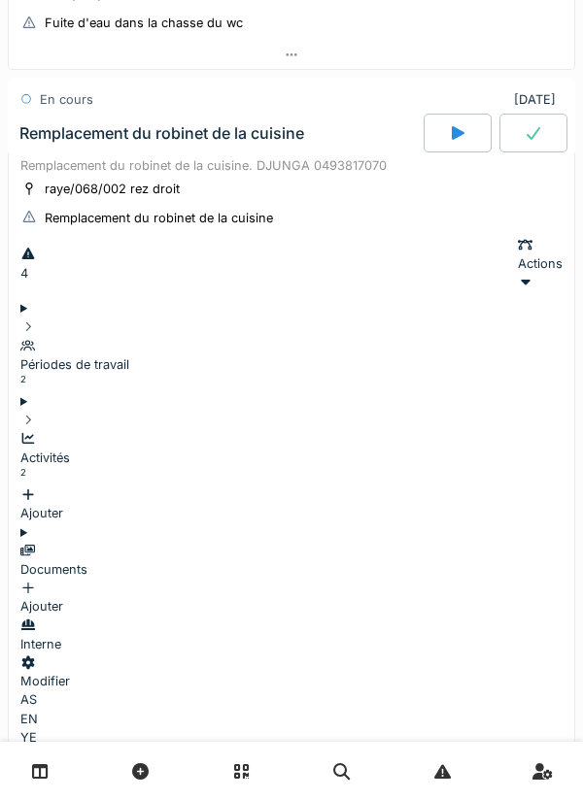
click at [523, 121] on div at bounding box center [533, 133] width 68 height 39
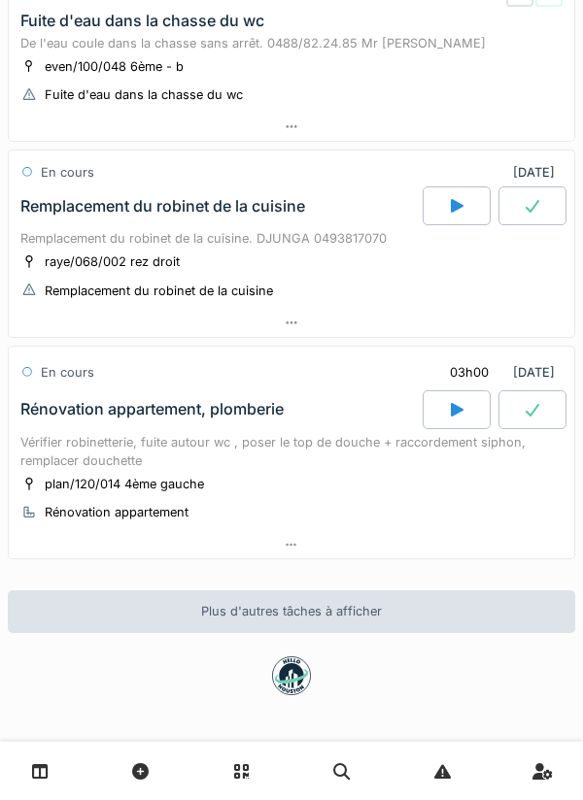
scroll to position [872, 0]
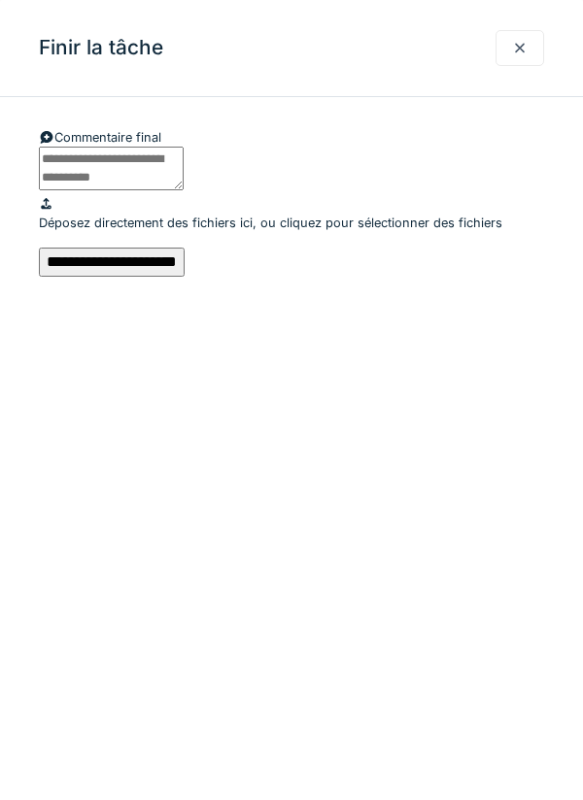
click at [185, 277] on input "**********" at bounding box center [112, 262] width 146 height 29
